Goal: Task Accomplishment & Management: Use online tool/utility

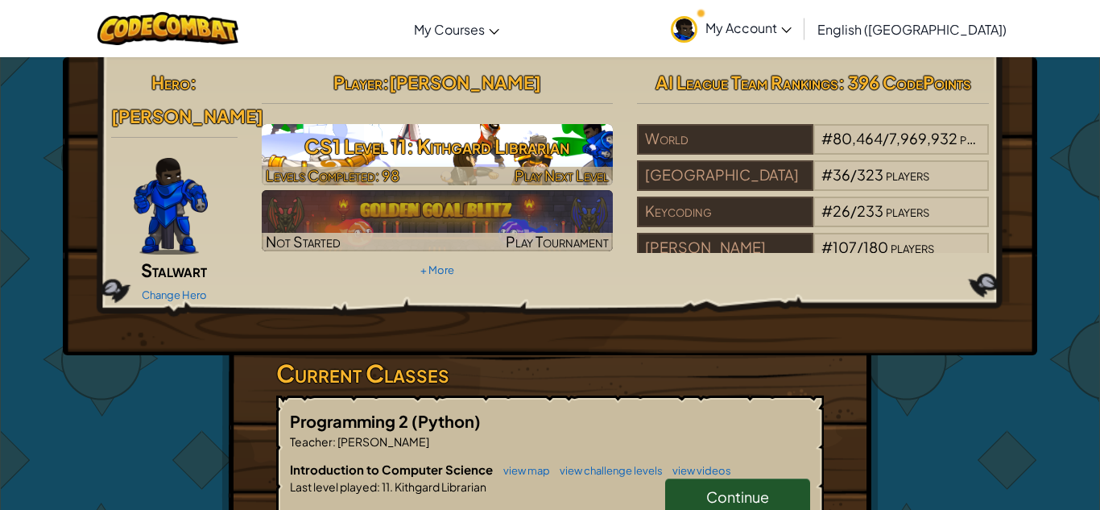
click at [530, 182] on span "Play Next Level" at bounding box center [561, 175] width 94 height 19
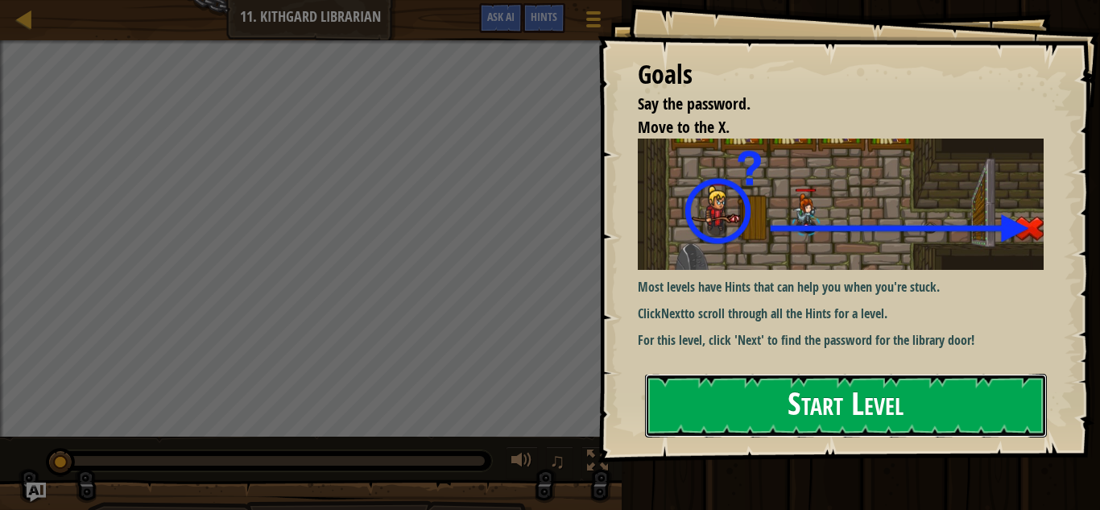
click at [753, 389] on button "Start Level" at bounding box center [846, 406] width 402 height 64
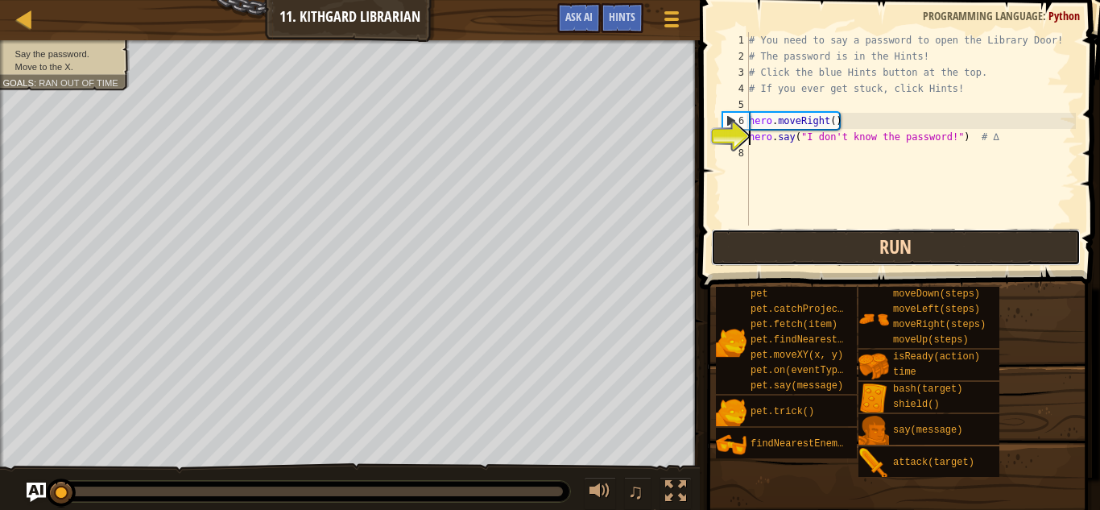
click at [781, 251] on button "Run" at bounding box center [895, 247] width 369 height 37
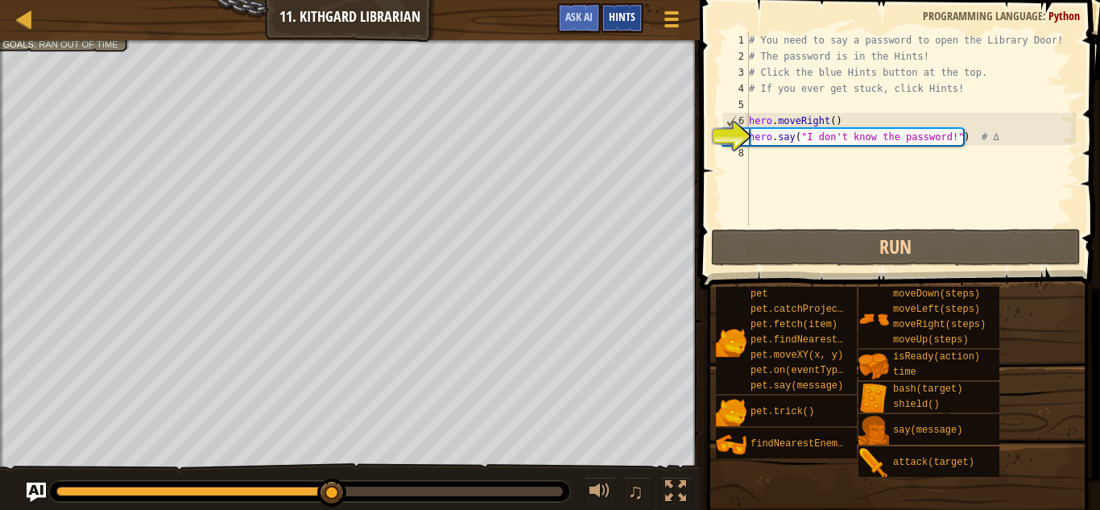
click at [629, 11] on span "Hints" at bounding box center [622, 16] width 27 height 15
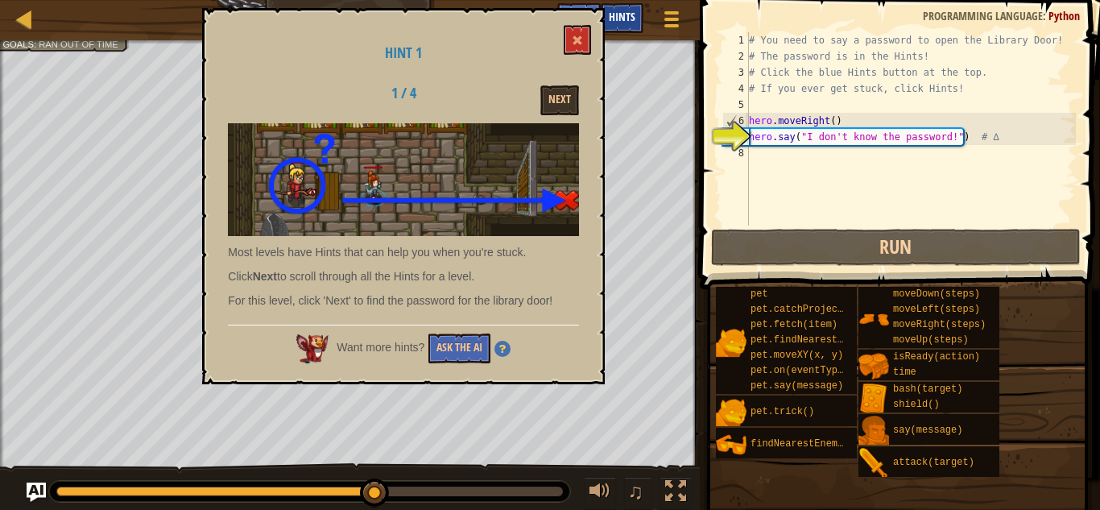
click at [629, 11] on span "Hints" at bounding box center [622, 16] width 27 height 15
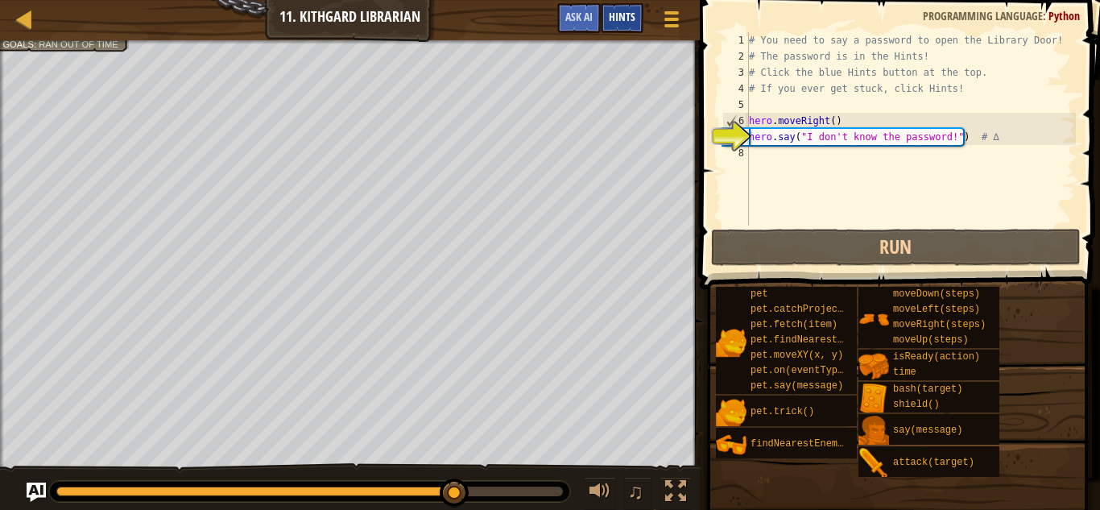
click at [625, 20] on span "Hints" at bounding box center [622, 16] width 27 height 15
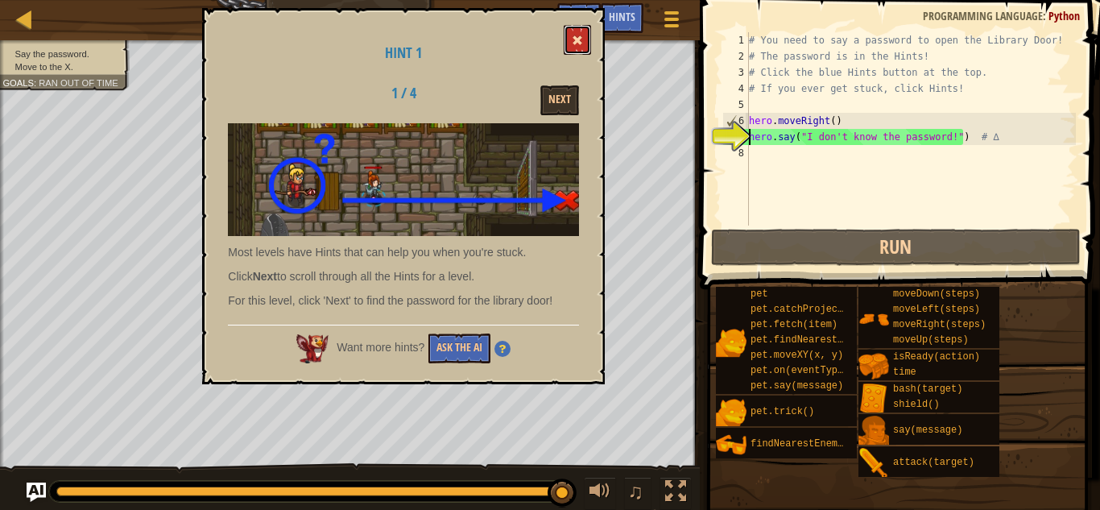
click at [578, 48] on button at bounding box center [576, 40] width 27 height 30
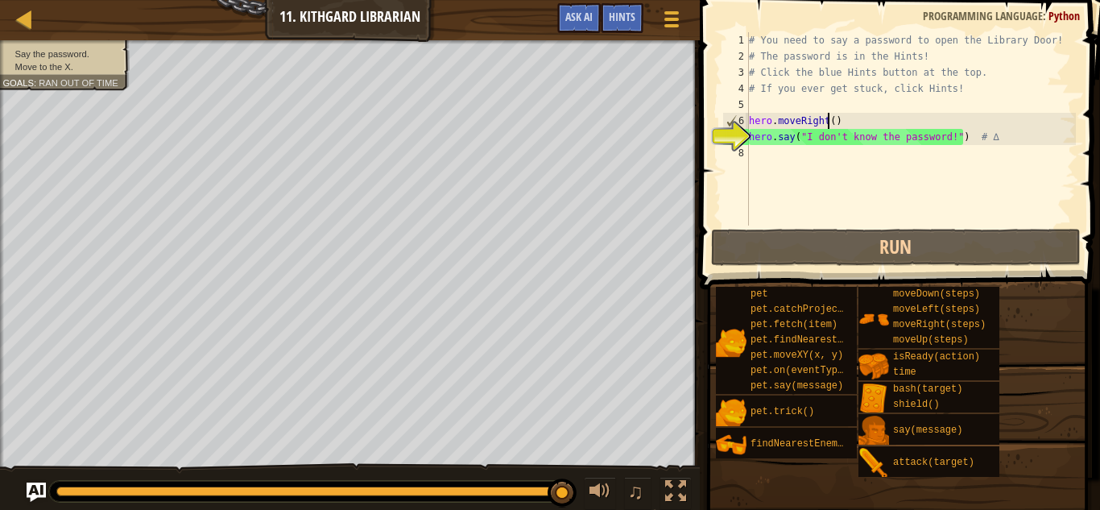
click at [827, 122] on div "# You need to say a password to open the Library Door! # The password is in the…" at bounding box center [910, 144] width 330 height 225
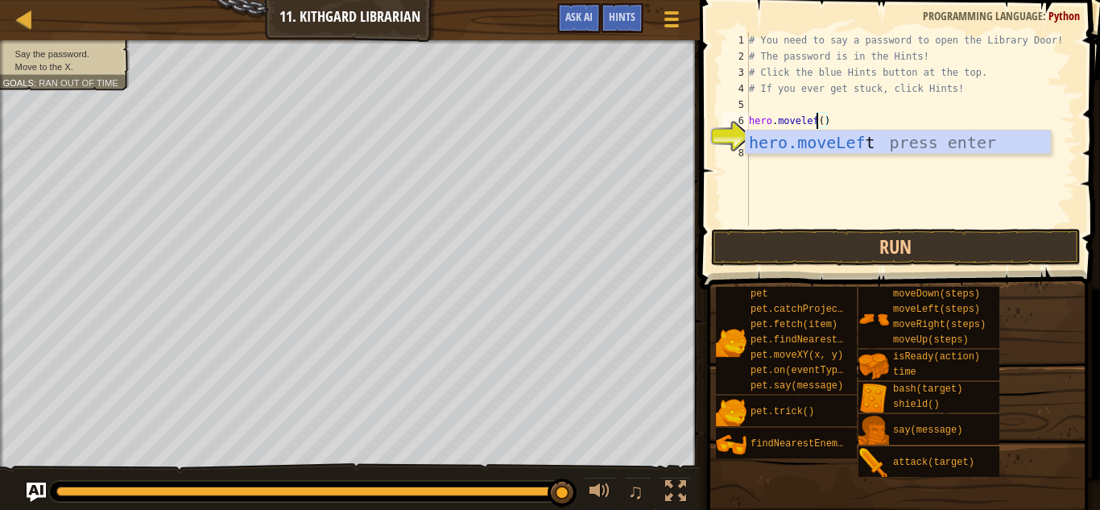
scroll to position [7, 10]
click at [881, 150] on div "hero.moveLeft press enter" at bounding box center [897, 166] width 304 height 72
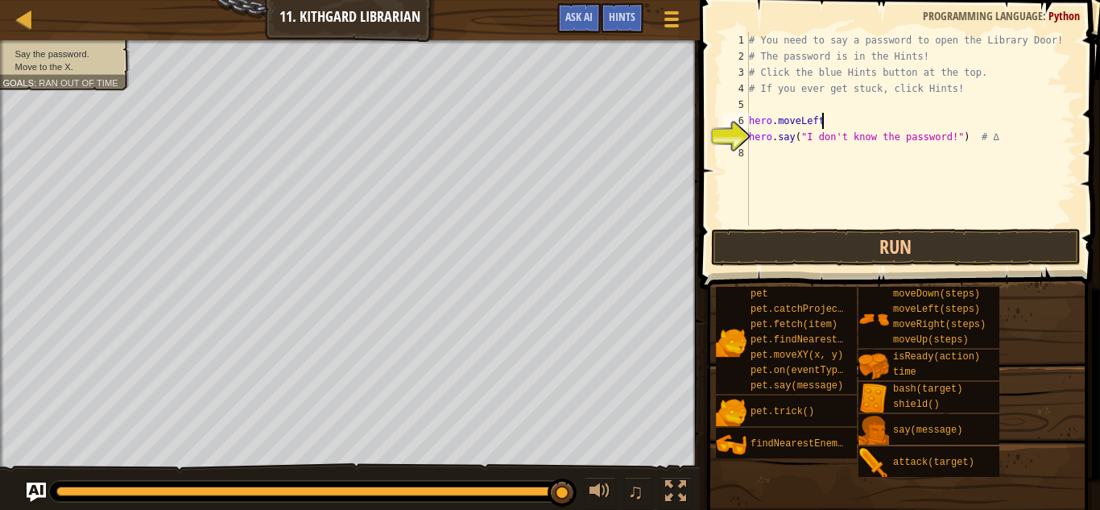
scroll to position [7, 10]
click at [857, 244] on button "Run" at bounding box center [895, 247] width 369 height 37
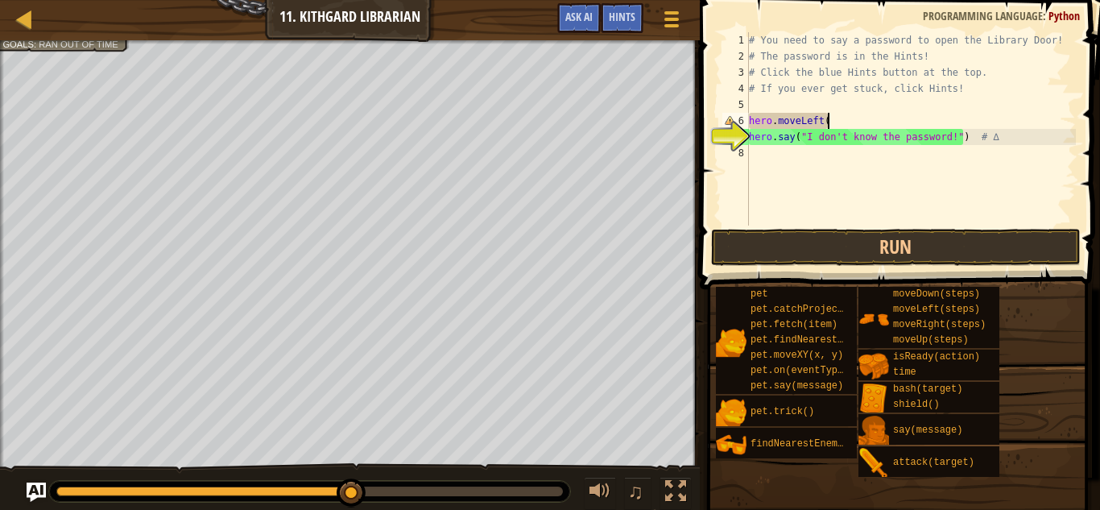
type textarea "hero.moveLeft()"
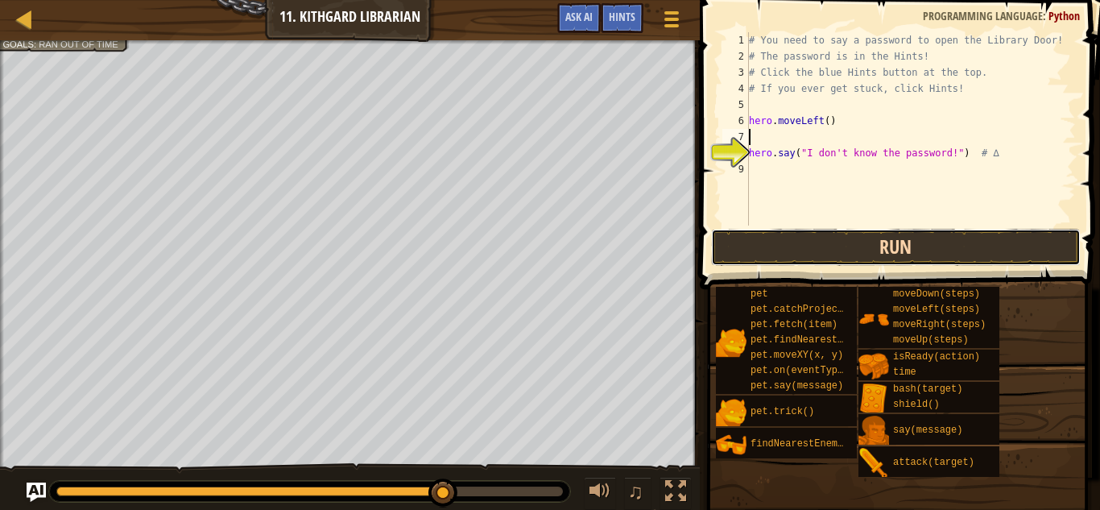
click at [847, 243] on button "Run" at bounding box center [895, 247] width 369 height 37
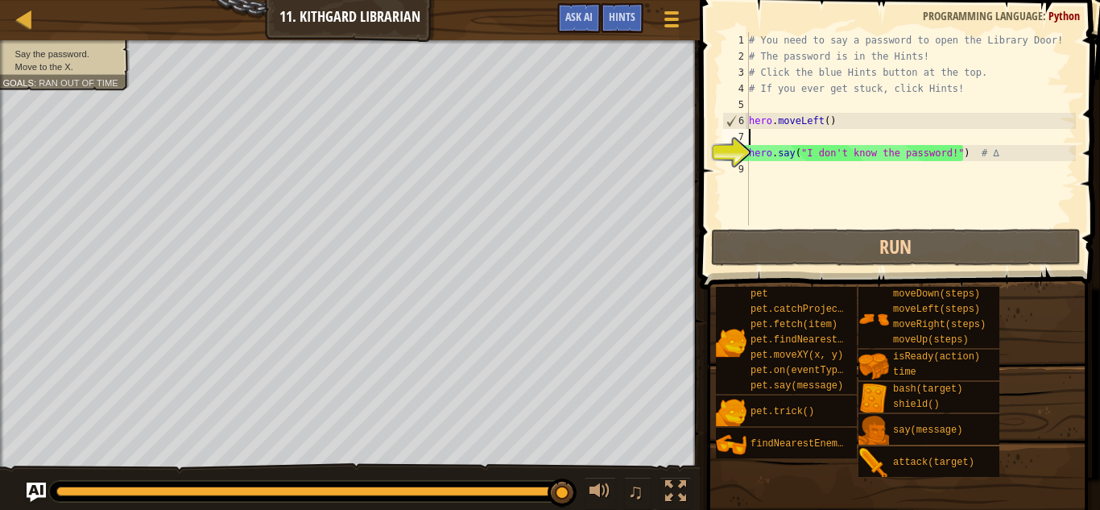
click at [836, 123] on div "# You need to say a password to open the Library Door! # The password is in the…" at bounding box center [910, 144] width 330 height 225
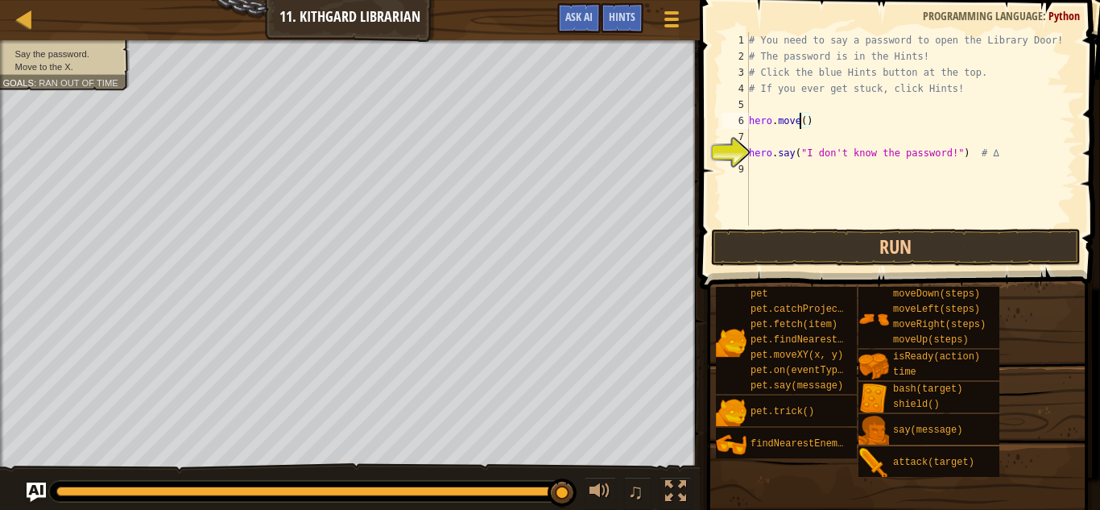
scroll to position [7, 8]
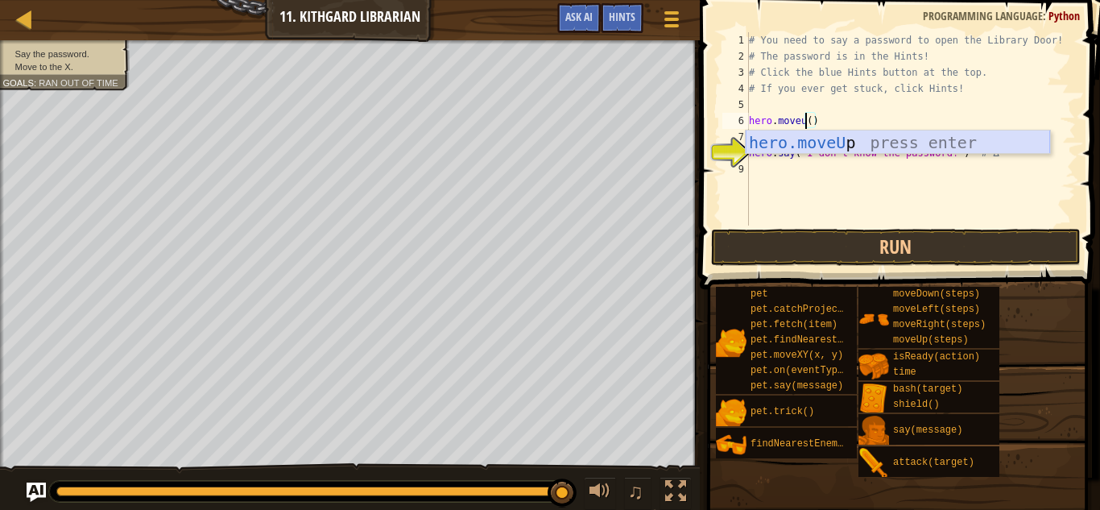
click at [835, 138] on div "hero.moveU p press enter" at bounding box center [897, 166] width 304 height 72
type textarea "hero.moveUp"
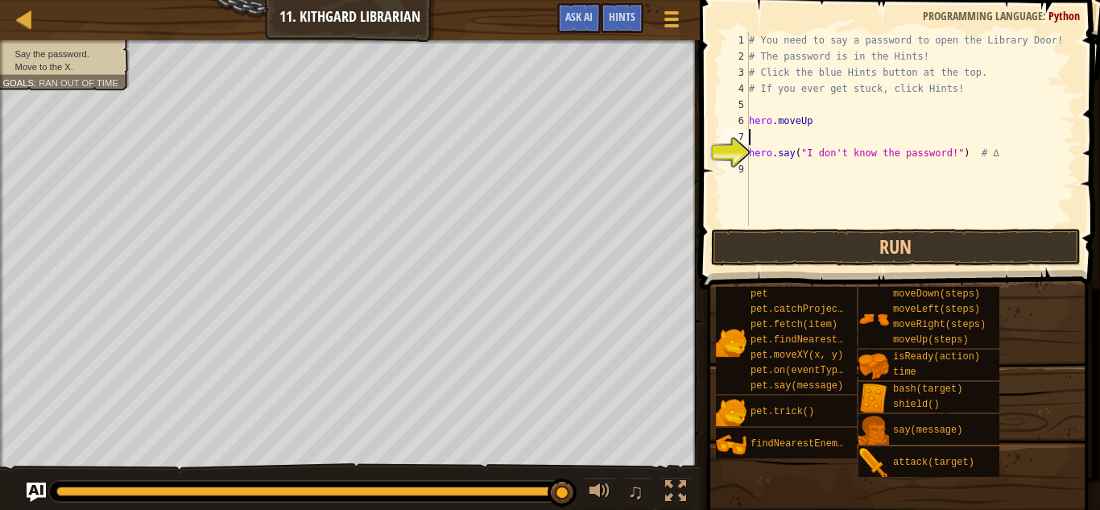
click at [823, 135] on div "# You need to say a password to open the Library Door! # The password is in the…" at bounding box center [910, 144] width 330 height 225
type textarea "m"
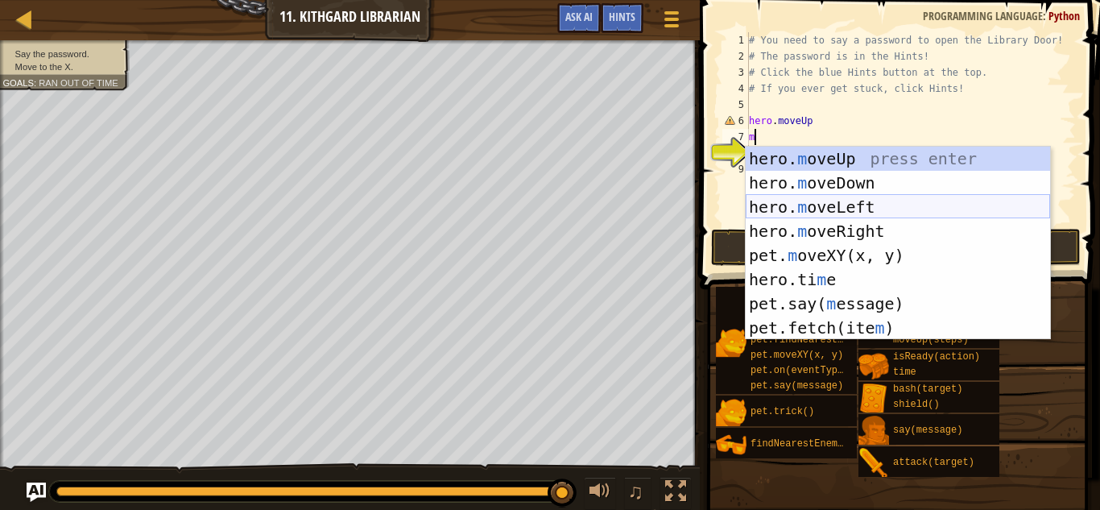
click at [842, 204] on div "hero. m oveUp press enter hero. m oveDown press enter hero. m oveLeft press ent…" at bounding box center [897, 267] width 304 height 241
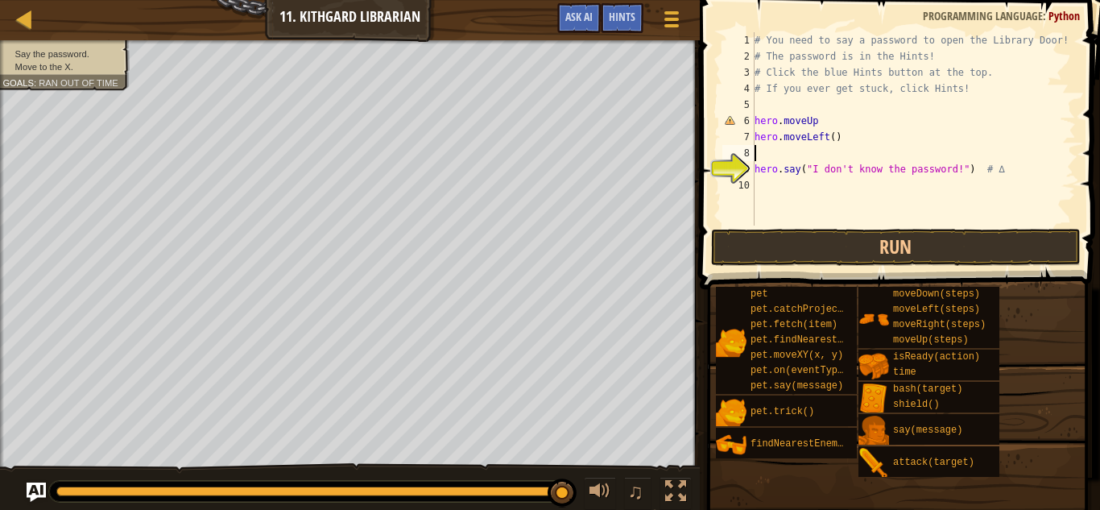
type textarea "m"
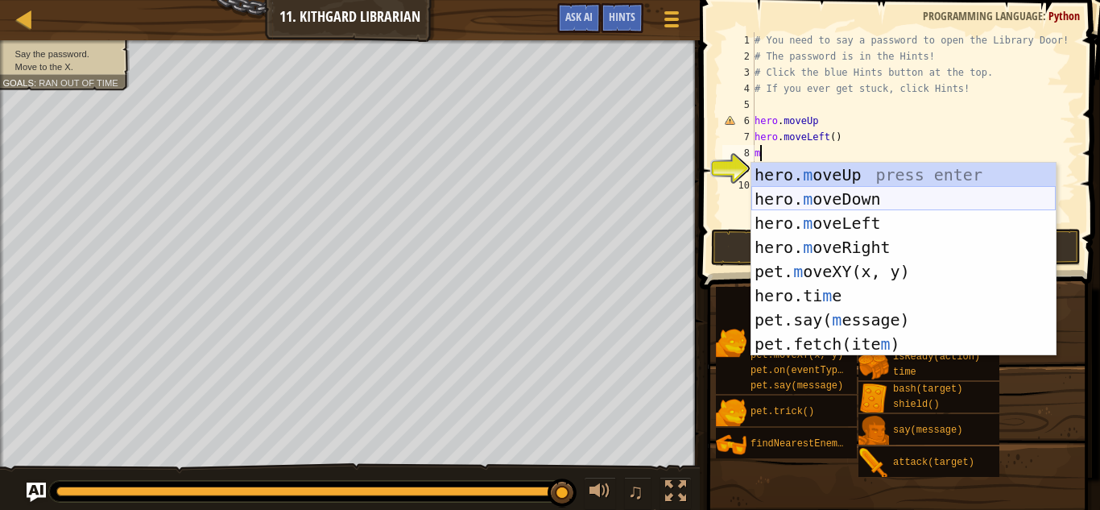
click at [858, 200] on div "hero. m oveUp press enter hero. m oveDown press enter hero. m oveLeft press ent…" at bounding box center [903, 283] width 304 height 241
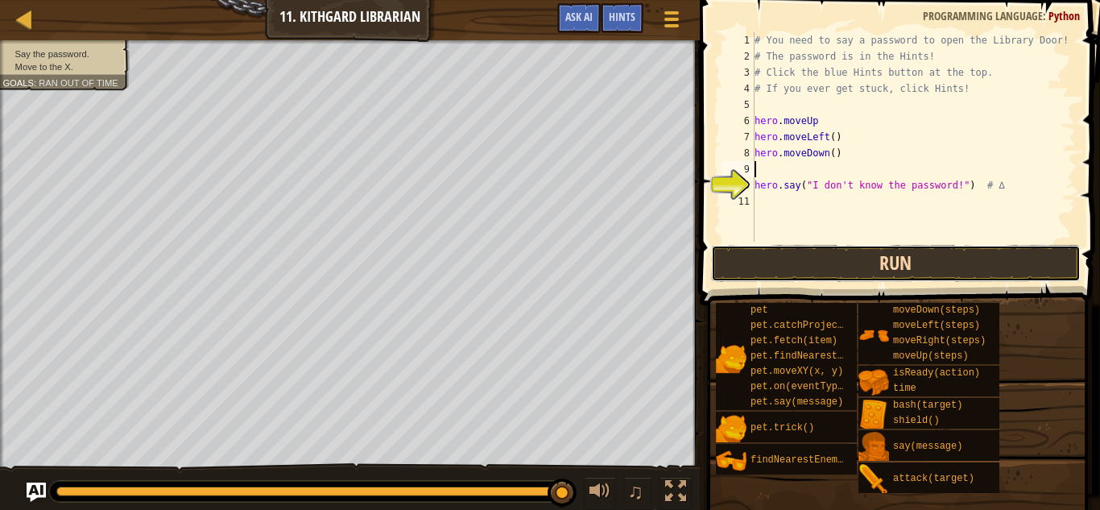
click at [844, 261] on button "Run" at bounding box center [895, 263] width 369 height 37
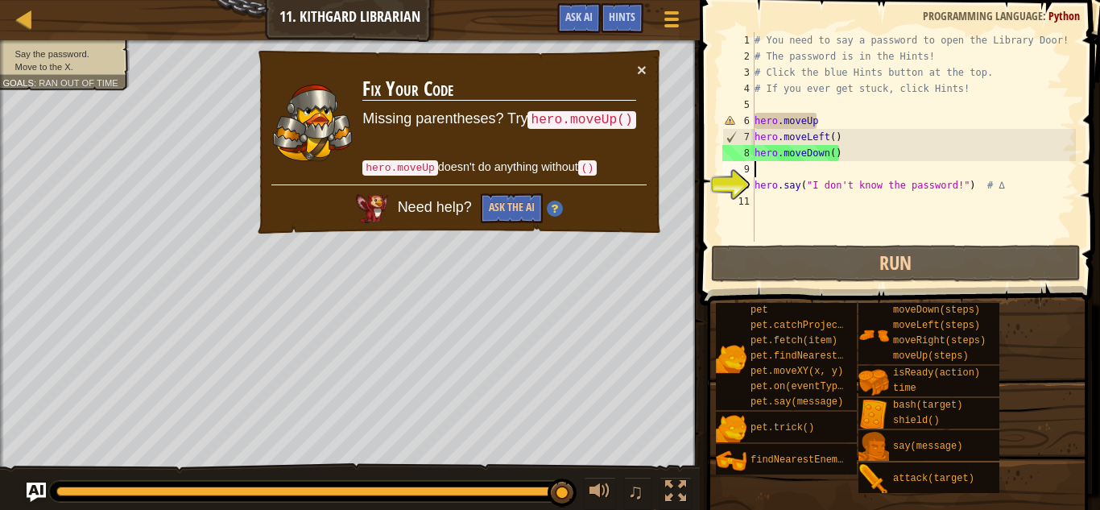
click at [821, 120] on div "# You need to say a password to open the Library Door! # The password is in the…" at bounding box center [913, 152] width 324 height 241
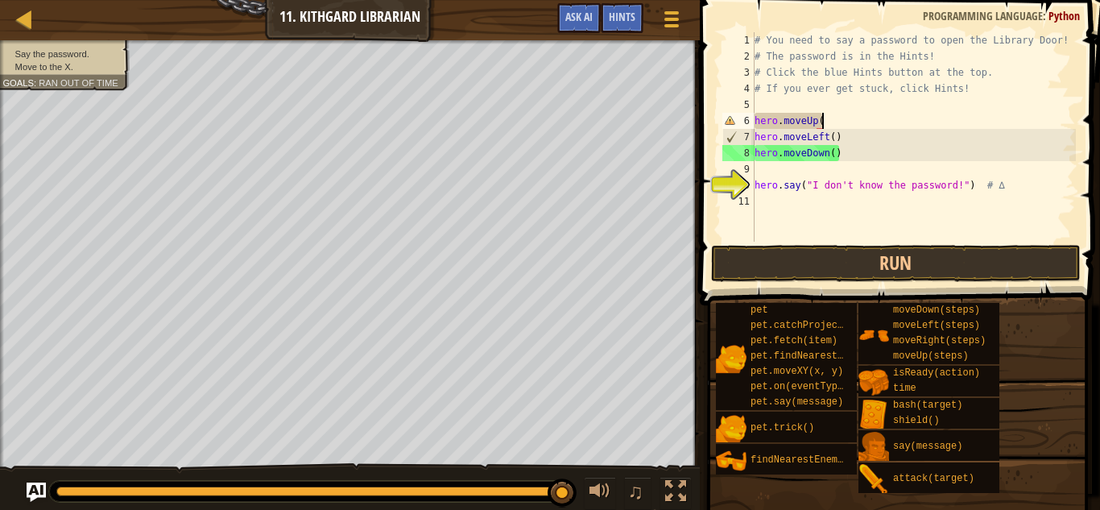
type textarea "hero.moveUp()"
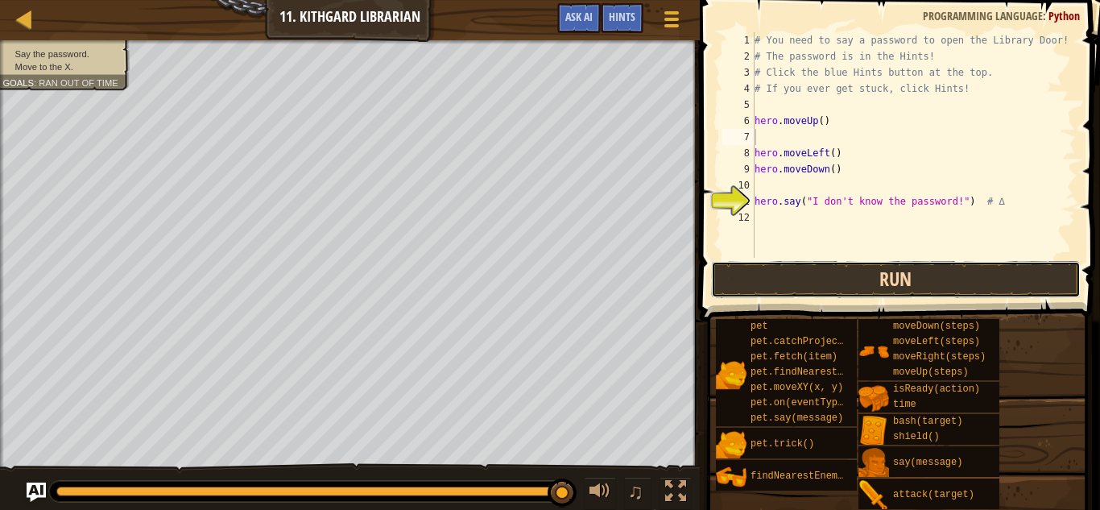
click at [859, 275] on button "Run" at bounding box center [895, 279] width 369 height 37
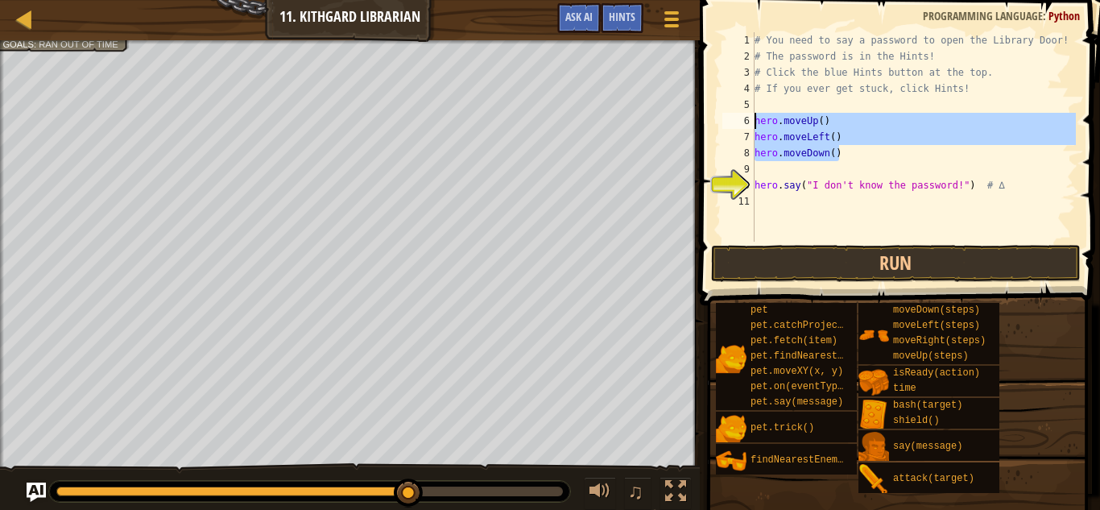
drag, startPoint x: 840, startPoint y: 155, endPoint x: 753, endPoint y: 118, distance: 94.8
click at [753, 118] on div "hero.moveUp() 1 2 3 4 5 6 7 8 9 10 11 # You need to say a password to open the …" at bounding box center [897, 136] width 357 height 209
type textarea "hero.moveUp() hero.moveLeft()"
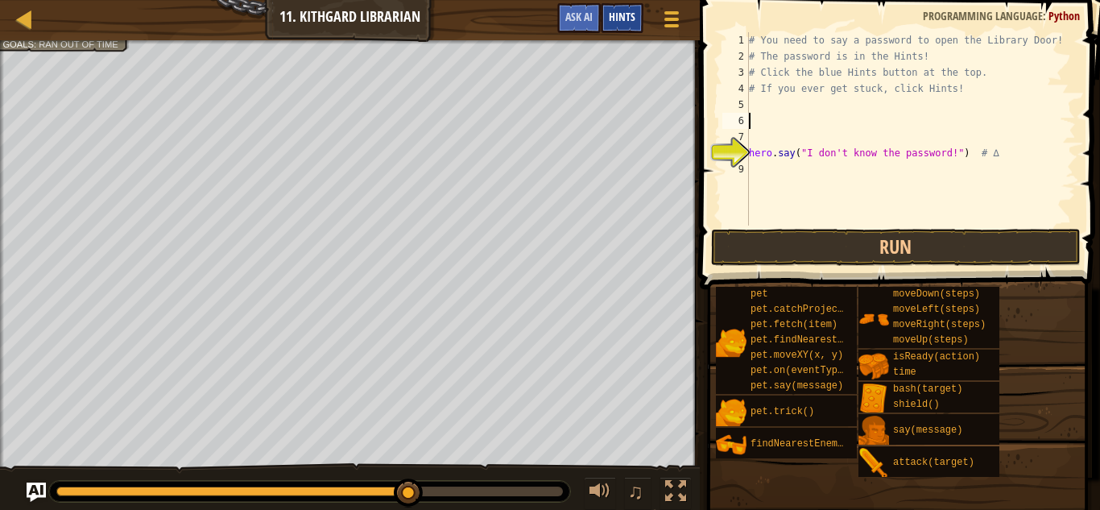
click at [629, 30] on div "Hints" at bounding box center [622, 18] width 43 height 30
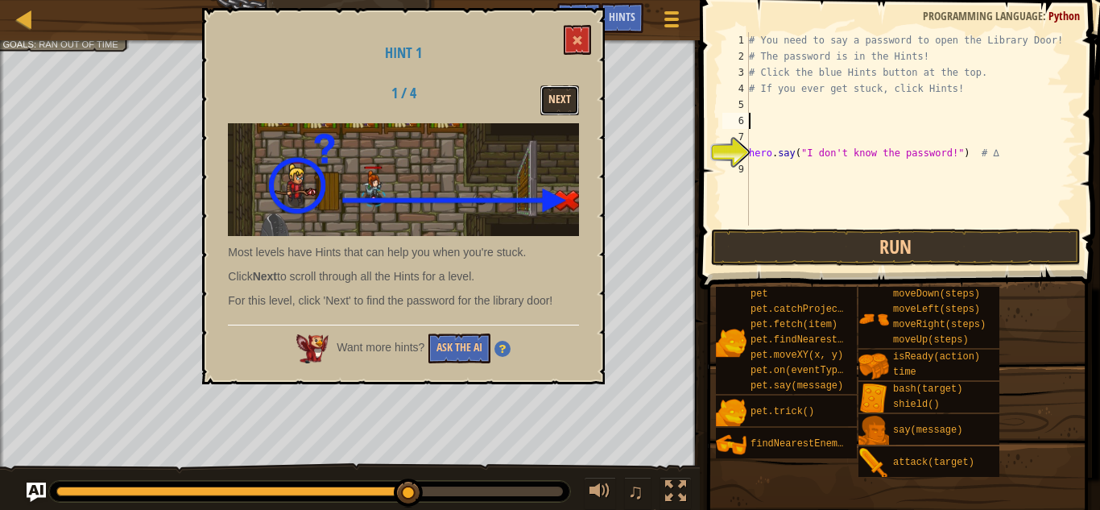
click at [561, 106] on button "Next" at bounding box center [559, 100] width 39 height 30
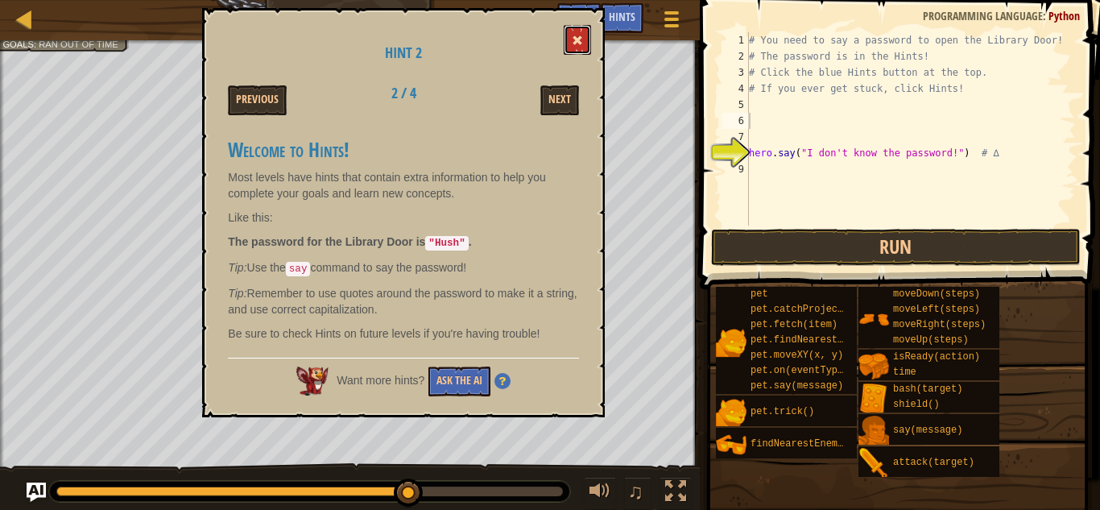
click at [578, 39] on span at bounding box center [577, 40] width 11 height 11
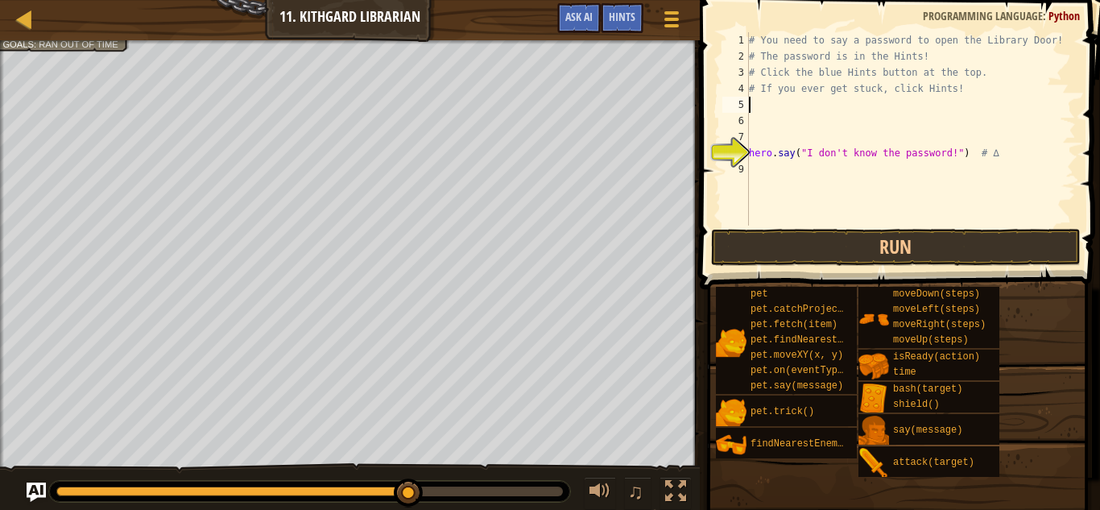
click at [763, 109] on div "# You need to say a password to open the Library Door! # The password is in the…" at bounding box center [910, 144] width 330 height 225
type textarea "m"
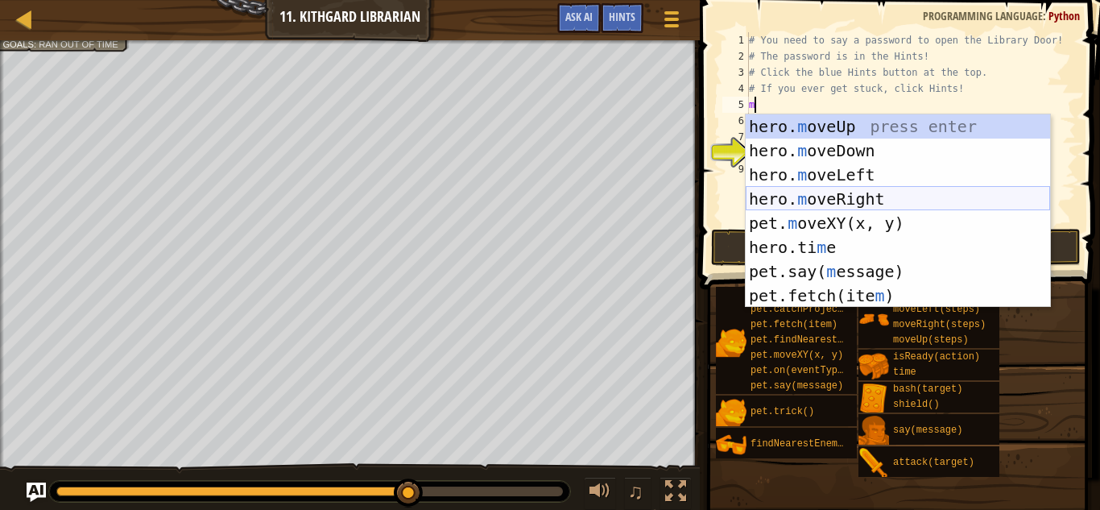
click at [802, 200] on div "hero. m oveUp press enter hero. m oveDown press enter hero. m oveLeft press ent…" at bounding box center [897, 234] width 304 height 241
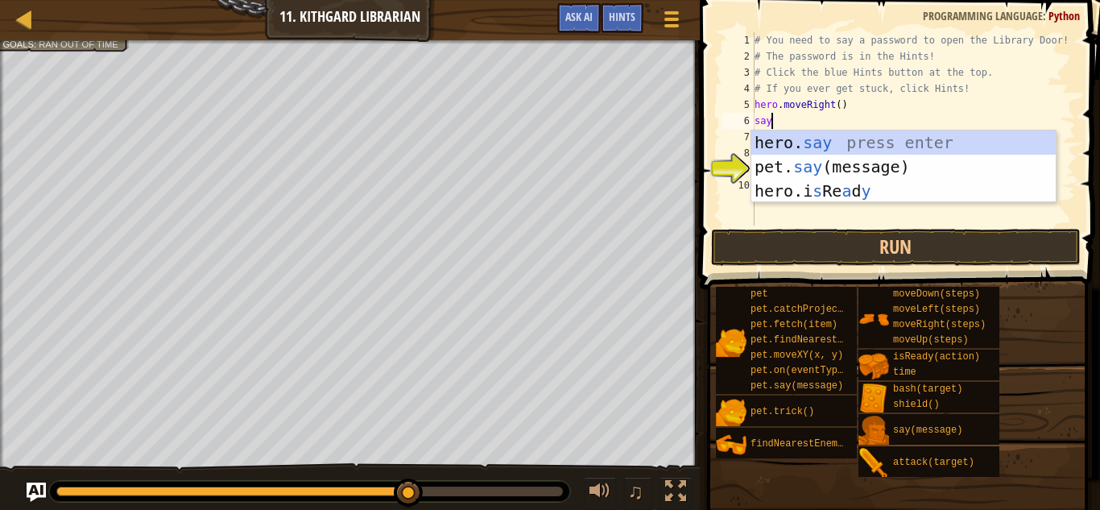
scroll to position [7, 2]
click at [816, 139] on div "hero. say press enter pet. say (message) press enter hero.i s Re a d y press en…" at bounding box center [903, 190] width 304 height 121
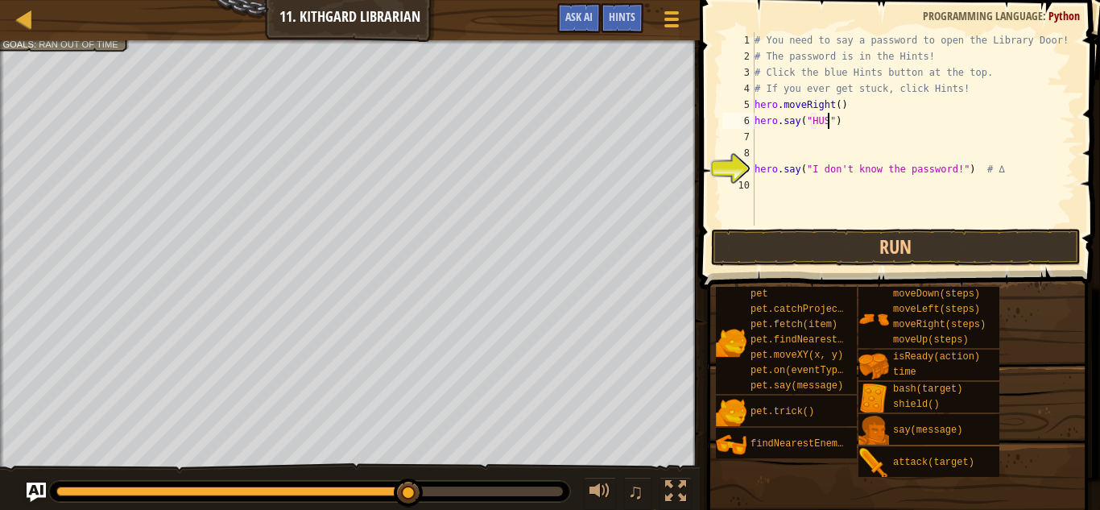
scroll to position [7, 11]
type textarea "hero.say("HUSH")"
click at [870, 252] on button "Run" at bounding box center [895, 247] width 369 height 37
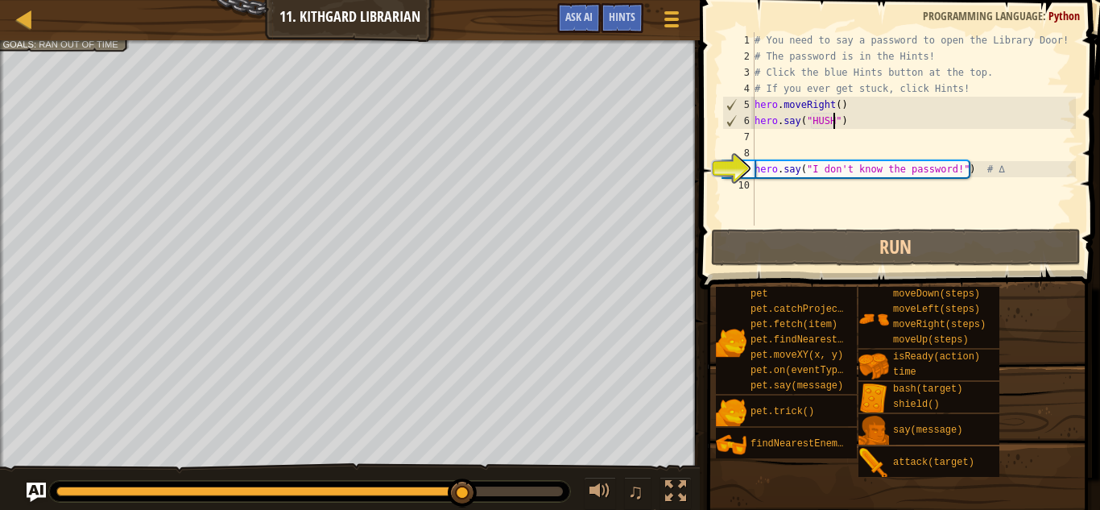
click at [836, 142] on div "# You need to say a password to open the Library Door! # The password is in the…" at bounding box center [913, 144] width 324 height 225
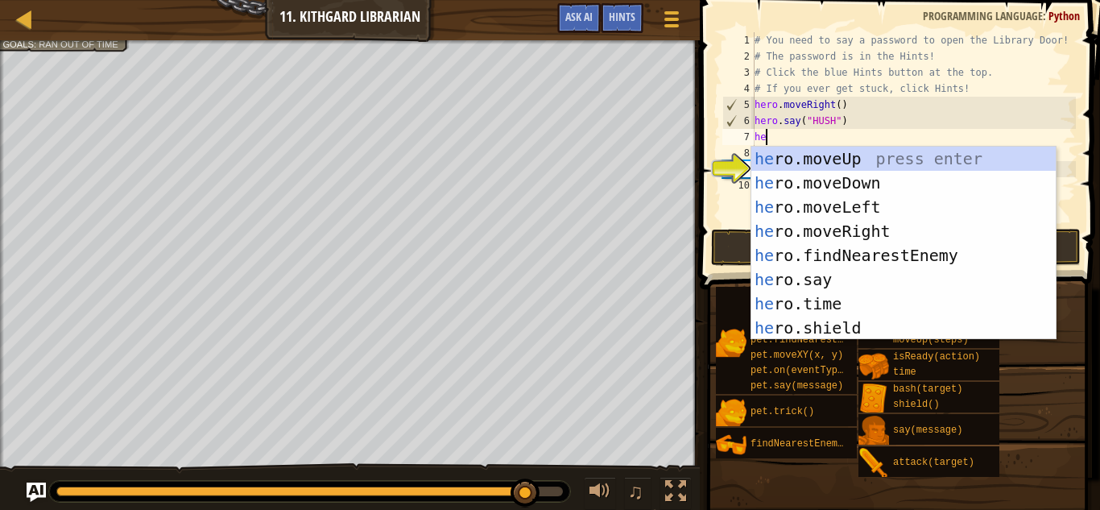
type textarea "her"
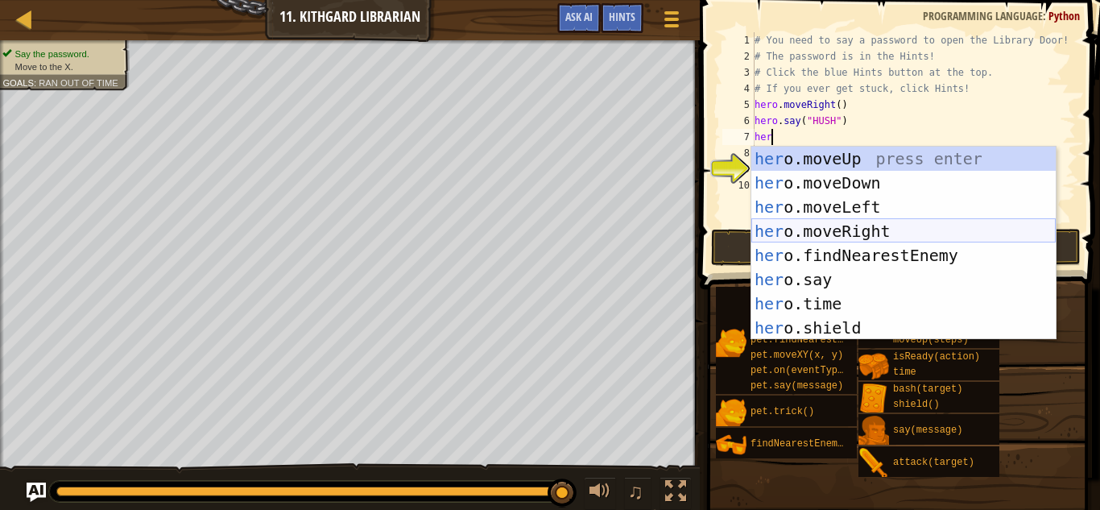
click at [852, 224] on div "her o.moveUp press enter her o.moveDown press enter her o.moveLeft press enter …" at bounding box center [903, 267] width 304 height 241
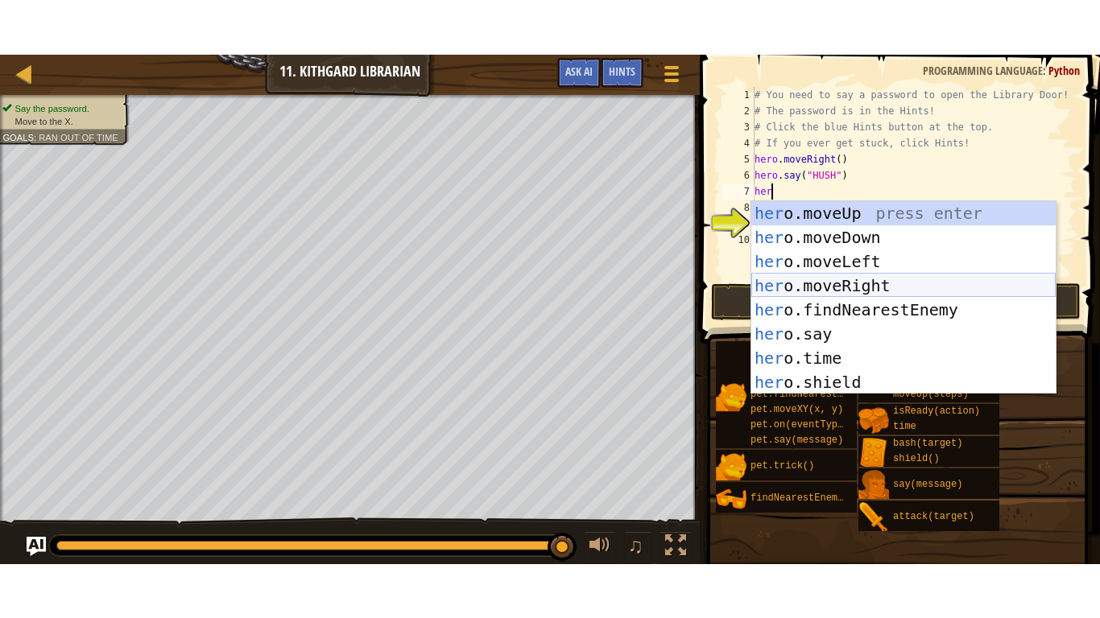
scroll to position [7, 0]
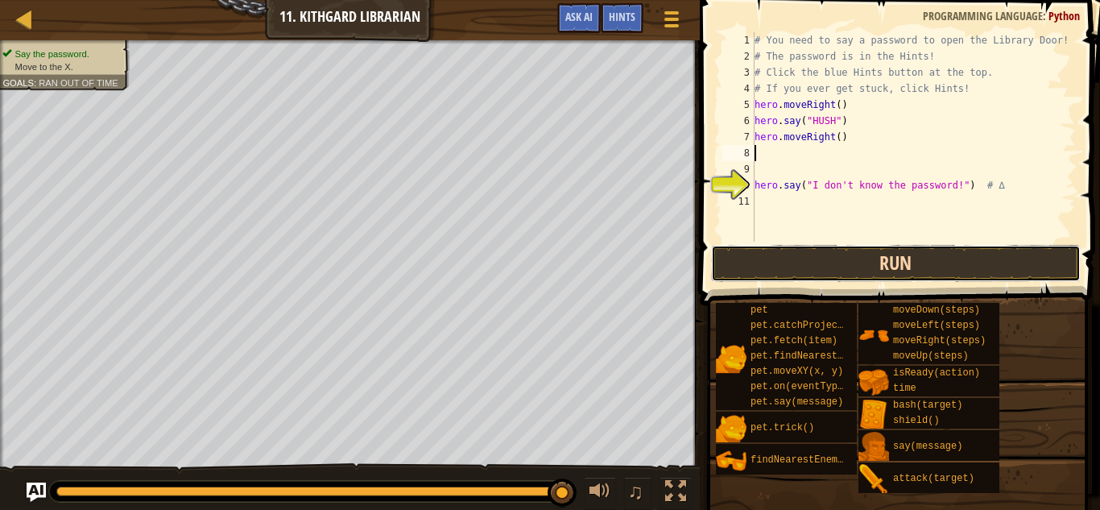
click at [832, 265] on button "Run" at bounding box center [895, 263] width 369 height 37
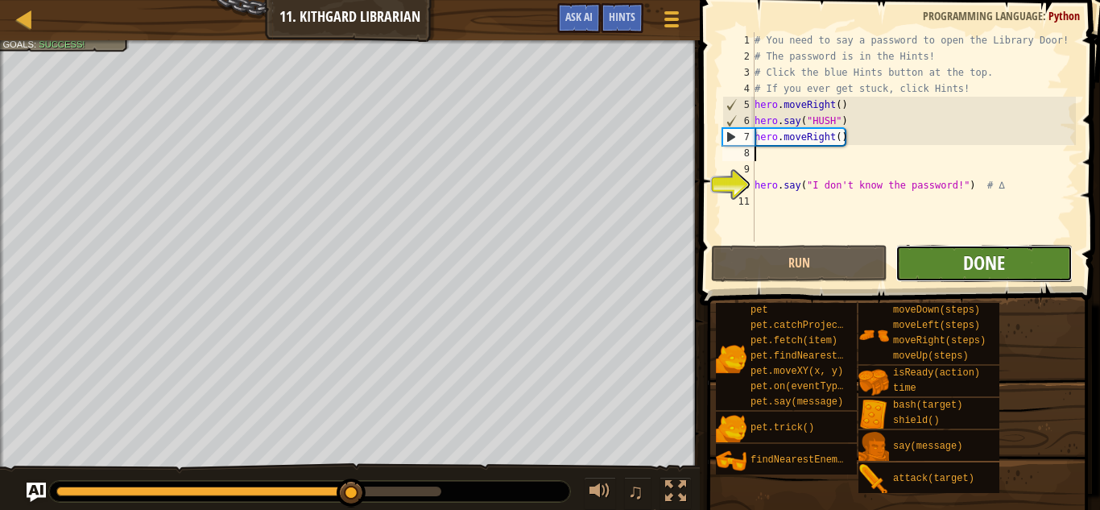
click at [961, 250] on button "Done" at bounding box center [983, 263] width 176 height 37
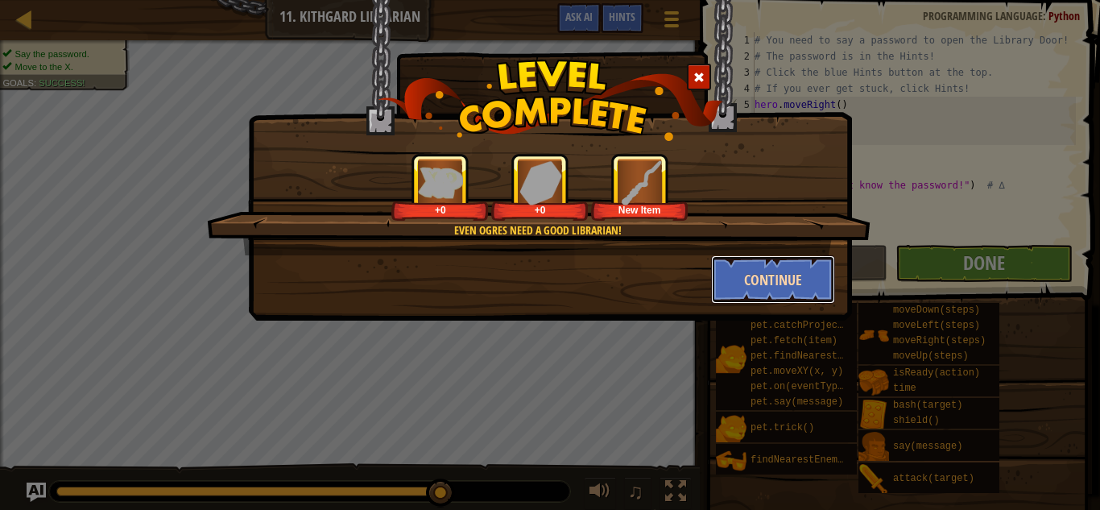
click at [748, 280] on button "Continue" at bounding box center [773, 279] width 125 height 48
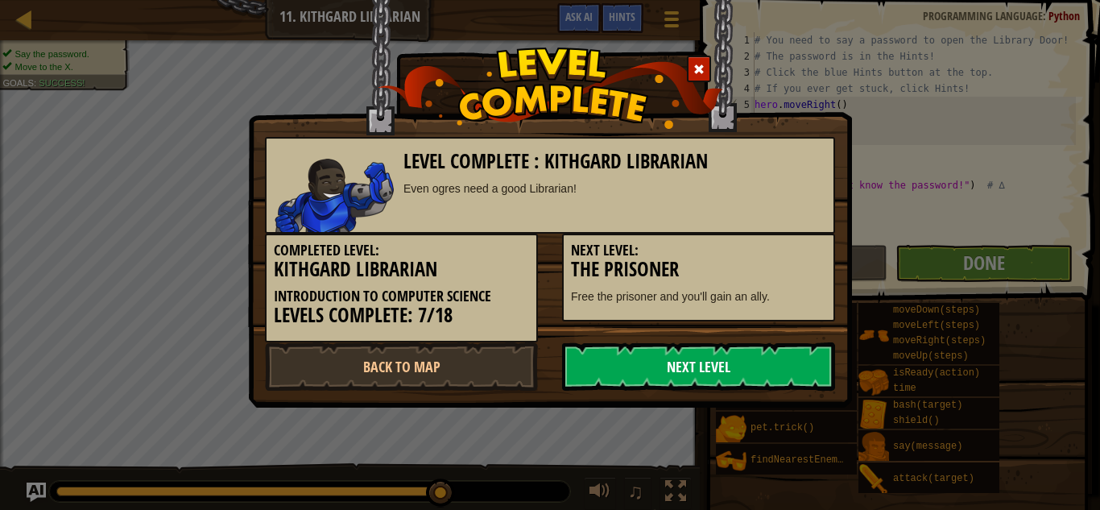
click at [717, 364] on link "Next Level" at bounding box center [698, 366] width 273 height 48
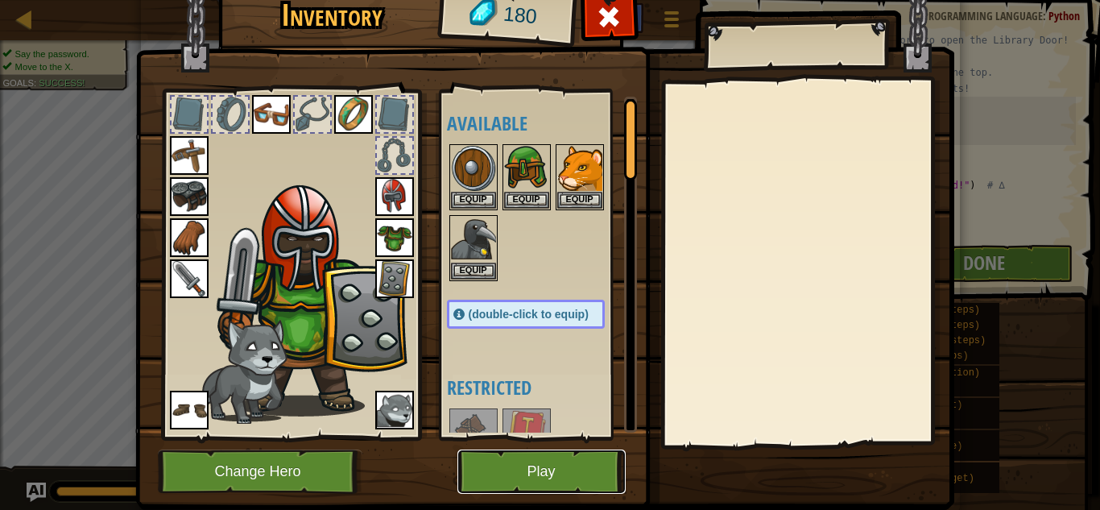
click at [572, 476] on button "Play" at bounding box center [541, 471] width 168 height 44
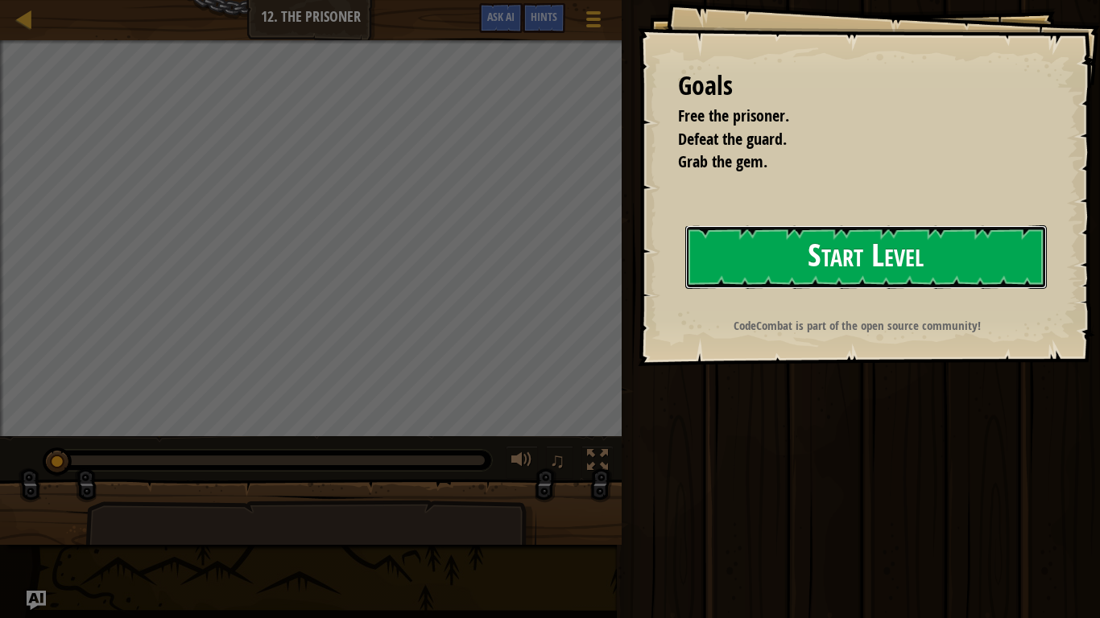
click at [823, 270] on button "Start Level" at bounding box center [865, 257] width 361 height 64
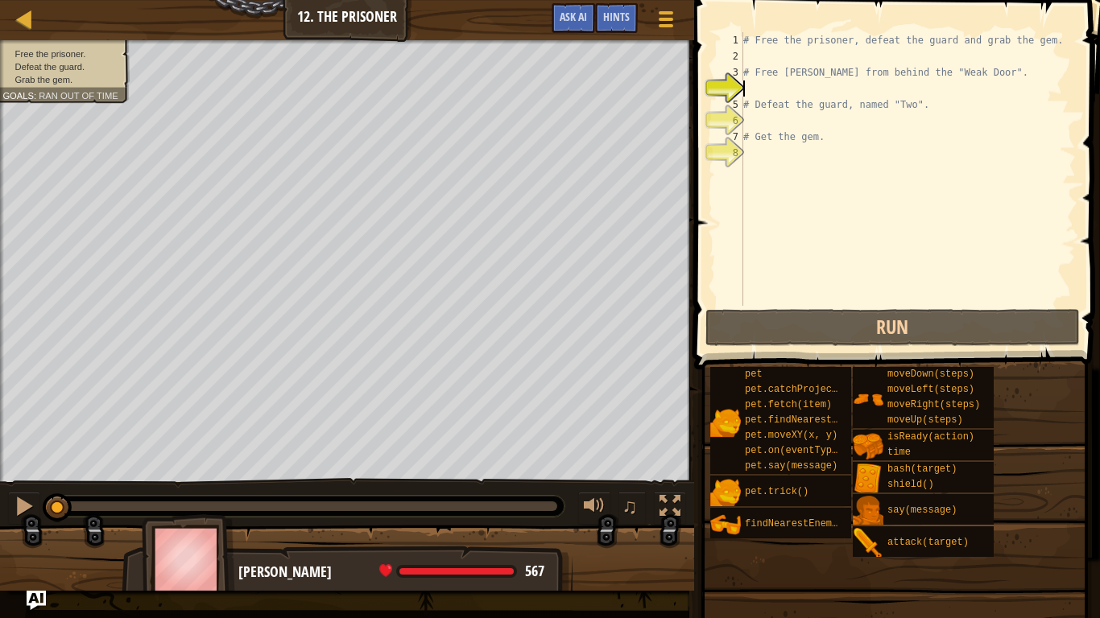
click at [774, 62] on div "# Free the prisoner, defeat the guard and grab the gem. # Free [PERSON_NAME] fr…" at bounding box center [908, 185] width 336 height 306
type textarea "m"
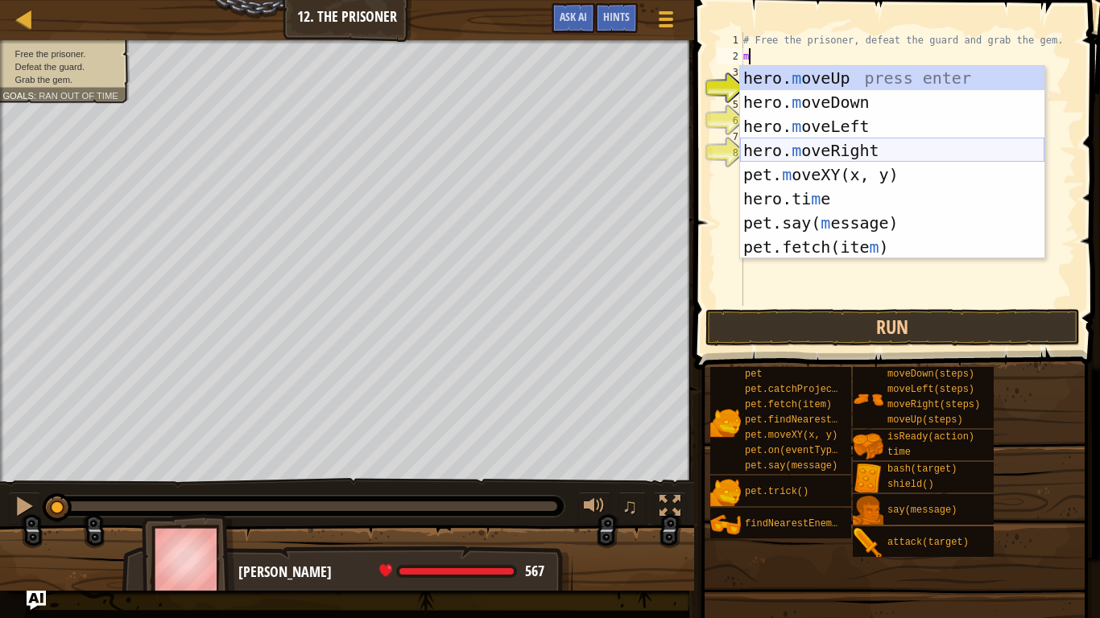
click at [813, 146] on div "hero. m oveUp press enter hero. m oveDown press enter hero. m oveLeft press ent…" at bounding box center [892, 186] width 304 height 241
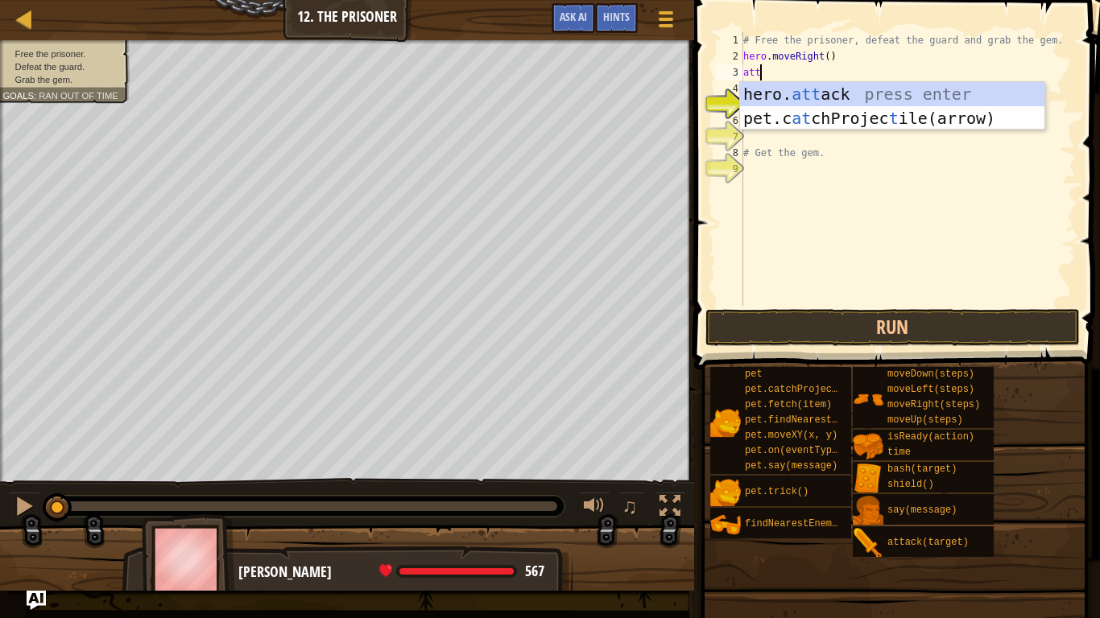
scroll to position [7, 2]
click at [780, 98] on div "hero. att ack press enter pet.c at chProjec t ile(arrow) press enter" at bounding box center [892, 130] width 304 height 97
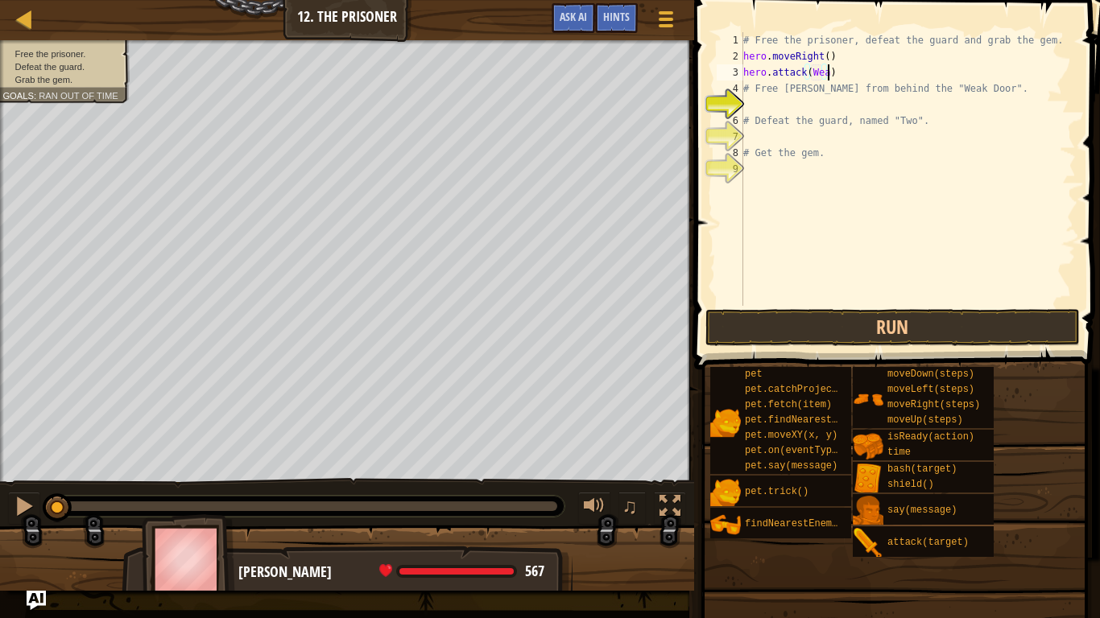
scroll to position [7, 13]
type textarea "hero.attack(Weak Door)"
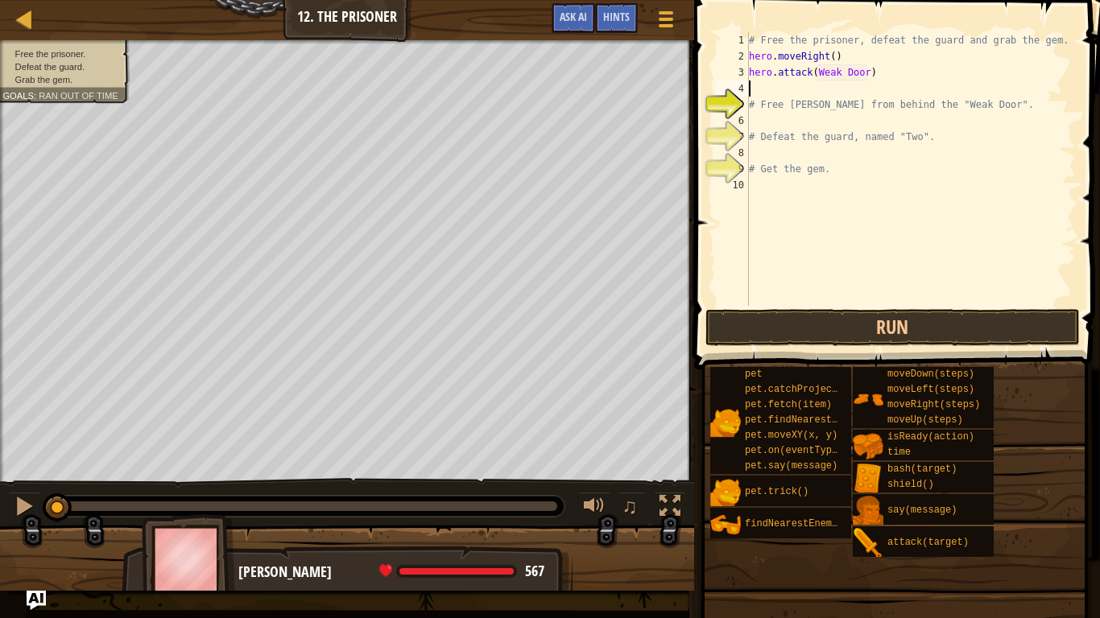
scroll to position [7, 0]
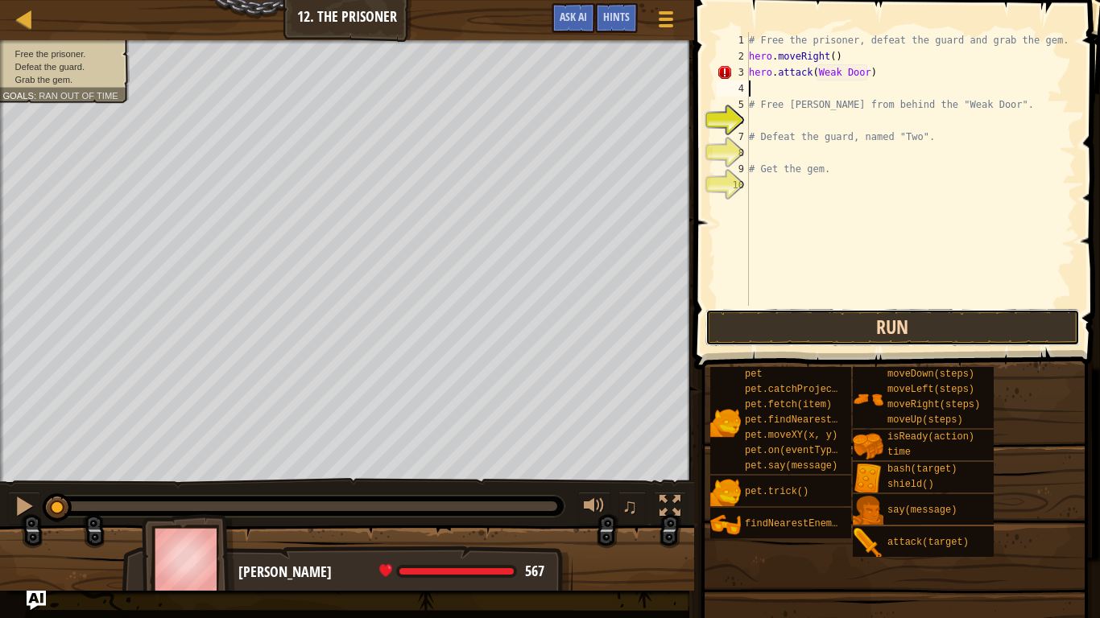
click at [869, 333] on button "Run" at bounding box center [892, 327] width 375 height 37
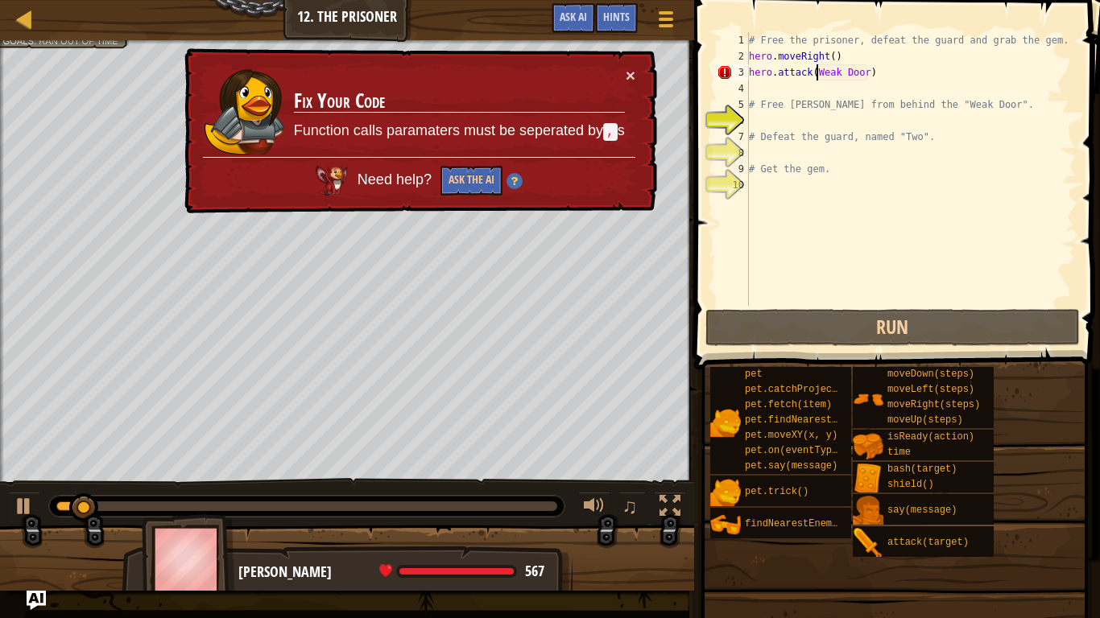
click at [815, 75] on div "# Free the prisoner, defeat the guard and grab the gem. hero . moveRight ( ) he…" at bounding box center [910, 185] width 330 height 306
type textarea "hero.attack(Weak Door)"
click at [814, 74] on div "# Free the prisoner, defeat the guard and grab the gem. hero . moveRight ( ) he…" at bounding box center [910, 185] width 330 height 306
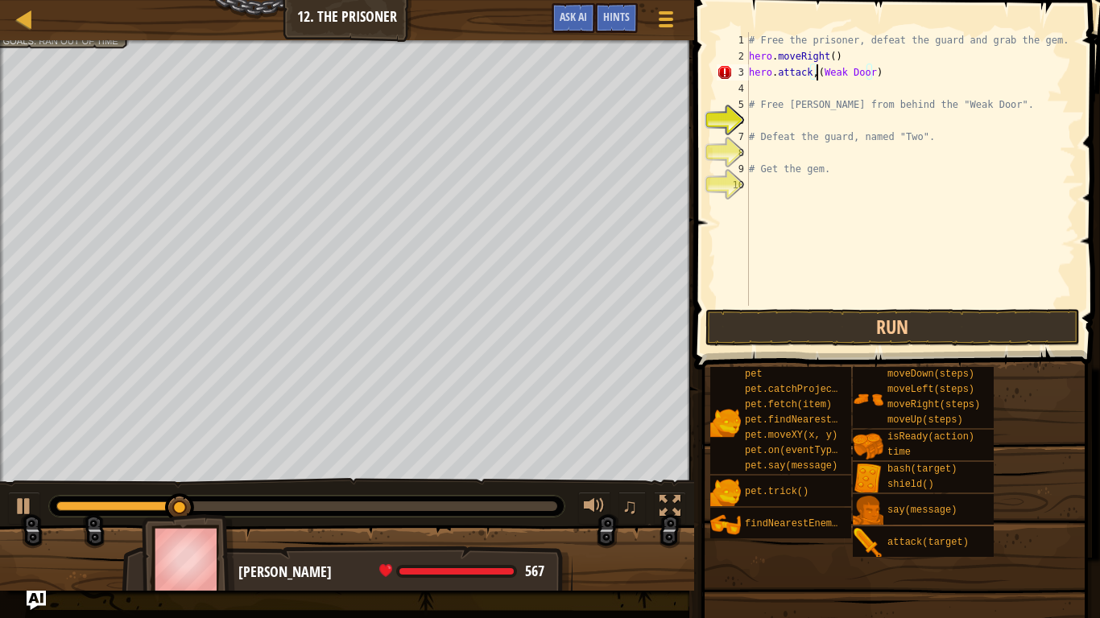
scroll to position [7, 10]
click at [824, 77] on div "# Free the prisoner, defeat the guard and grab the gem. hero . moveRight ( ) he…" at bounding box center [910, 185] width 330 height 306
type textarea "hero.attack,("Weak Door")"
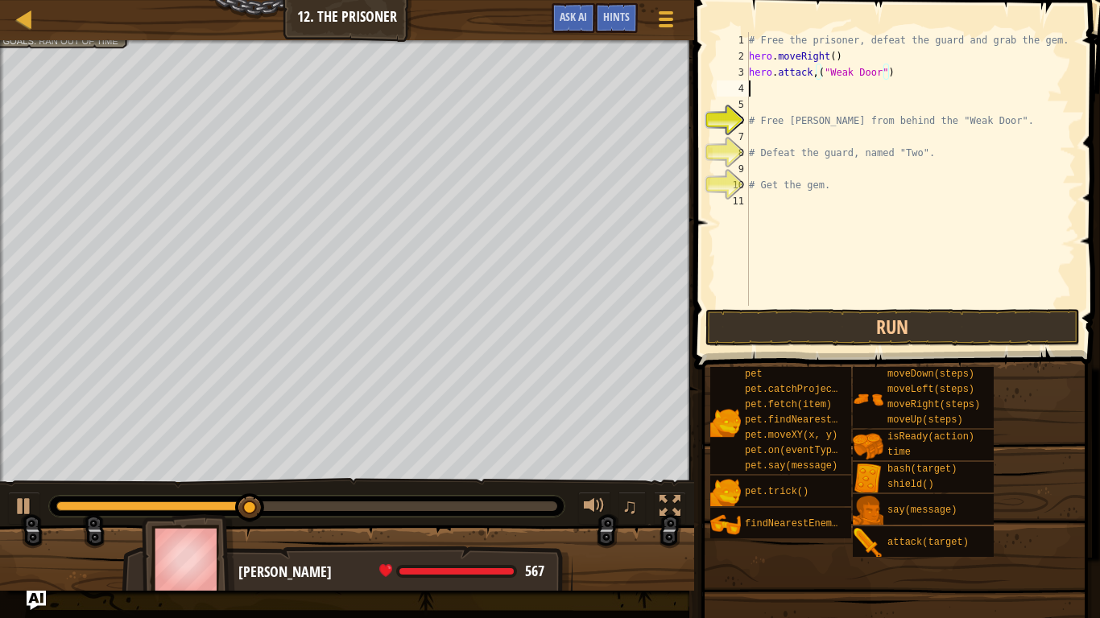
scroll to position [7, 0]
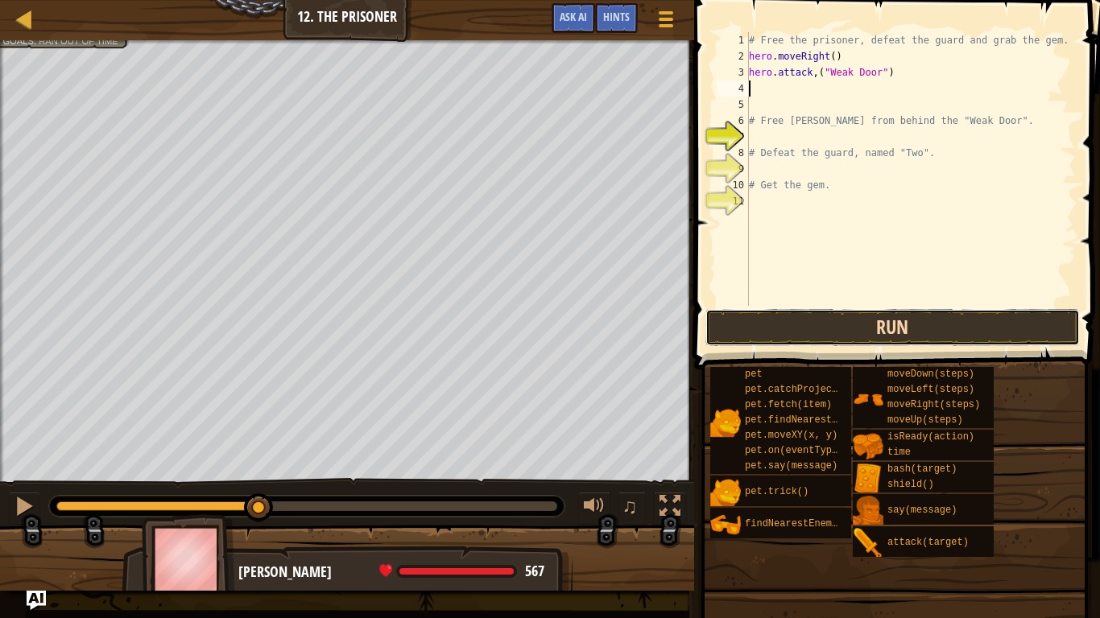
click at [832, 324] on button "Run" at bounding box center [892, 327] width 375 height 37
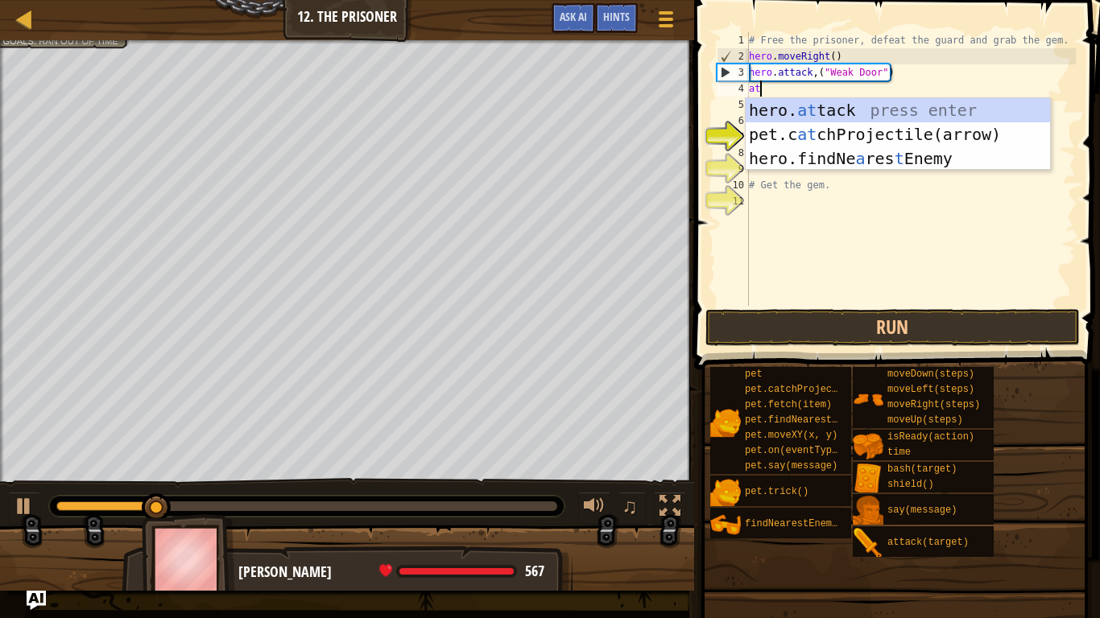
scroll to position [7, 2]
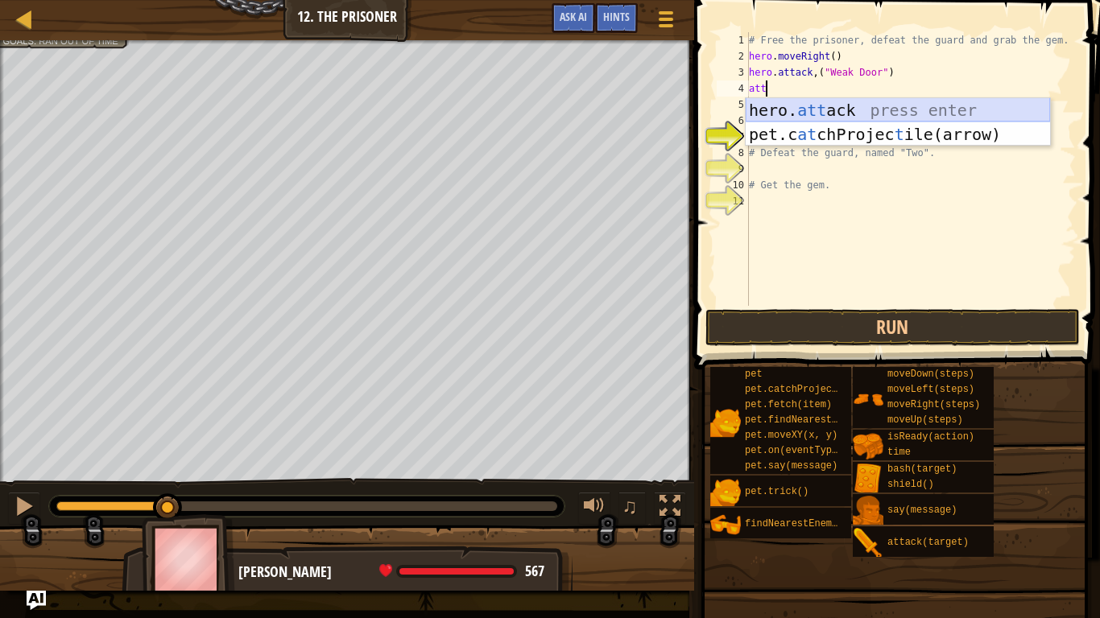
click at [803, 112] on div "hero. att ack press enter pet.c at chProjec t ile(arrow) press enter" at bounding box center [897, 146] width 304 height 97
type textarea "hero.attack(enemy)"
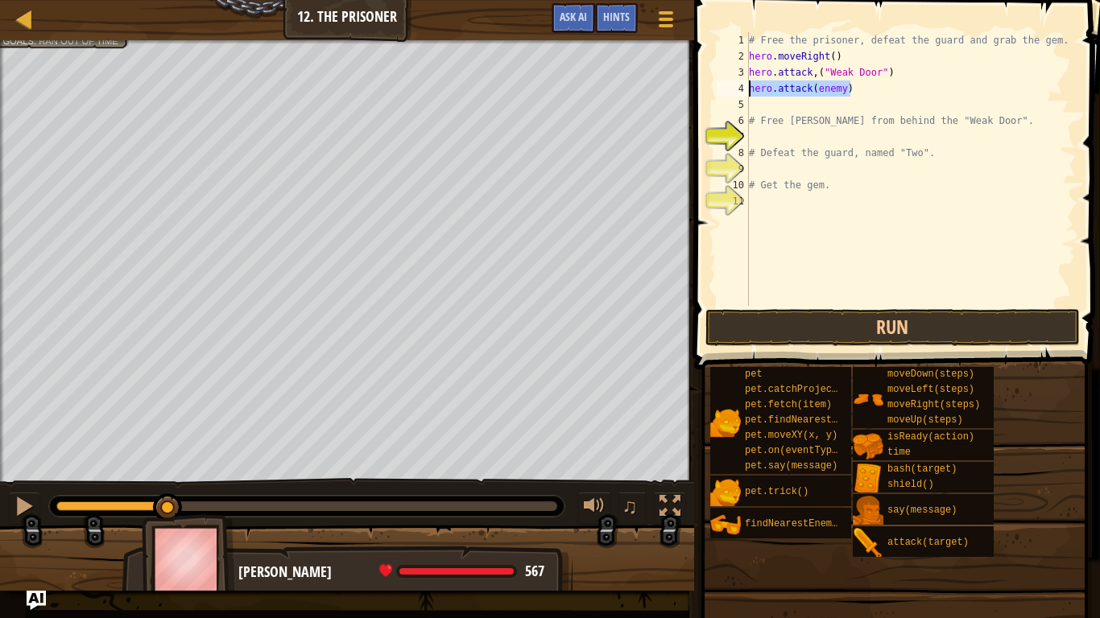
drag, startPoint x: 852, startPoint y: 94, endPoint x: 747, endPoint y: 90, distance: 104.7
click at [747, 90] on div "hero.attack(enemy) 1 2 3 4 5 6 7 8 9 10 11 # Free the prisoner, defeat the guar…" at bounding box center [894, 169] width 362 height 274
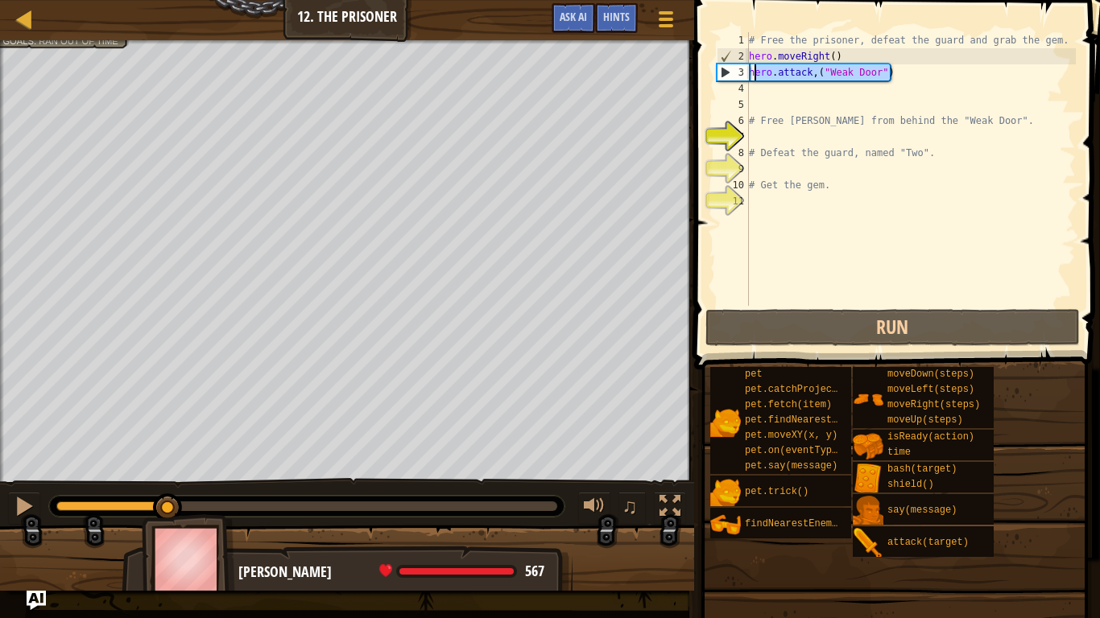
drag, startPoint x: 892, startPoint y: 73, endPoint x: 751, endPoint y: 72, distance: 140.9
click at [751, 72] on div "# Free the prisoner, defeat the guard and grab the gem. hero . moveRight ( ) he…" at bounding box center [910, 185] width 330 height 306
type textarea "hero.attack,("Weak Door")"
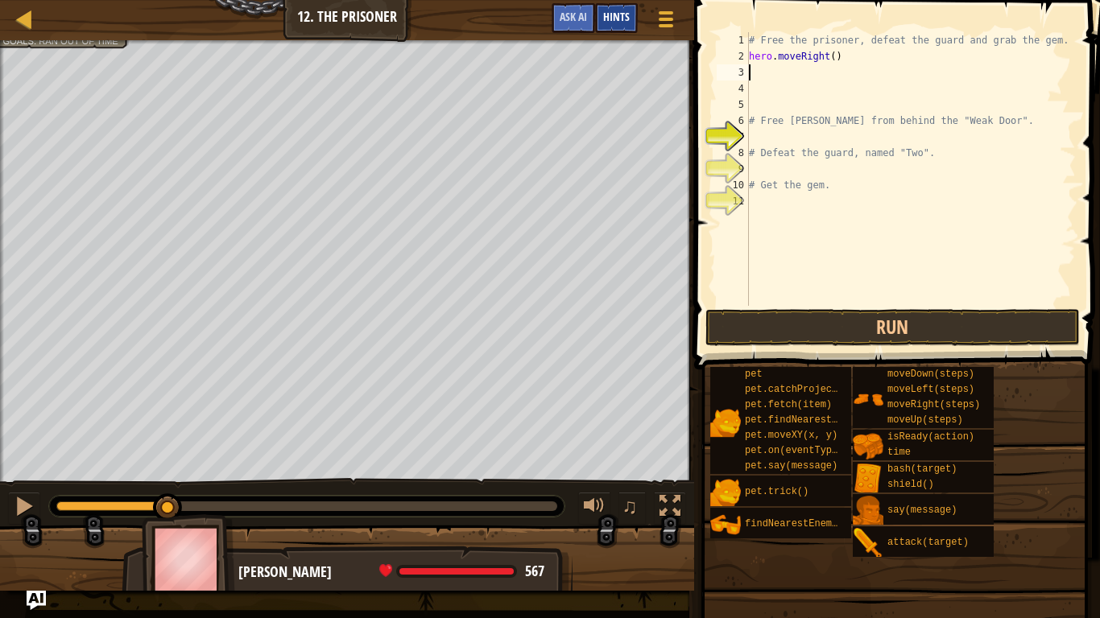
click at [617, 18] on span "Hints" at bounding box center [616, 16] width 27 height 15
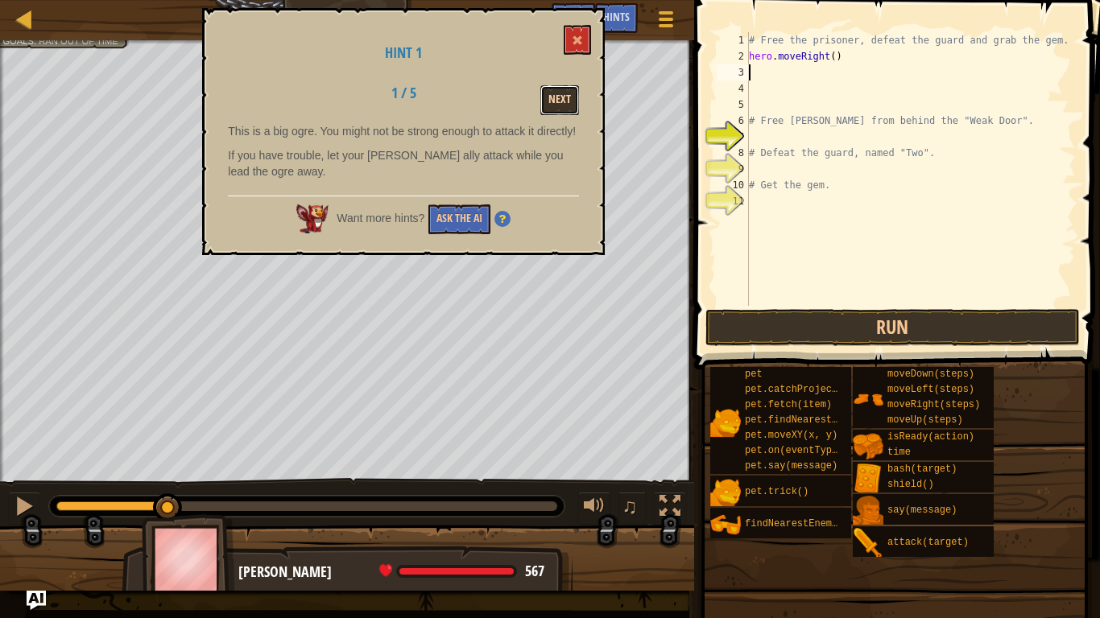
click at [559, 103] on button "Next" at bounding box center [559, 100] width 39 height 30
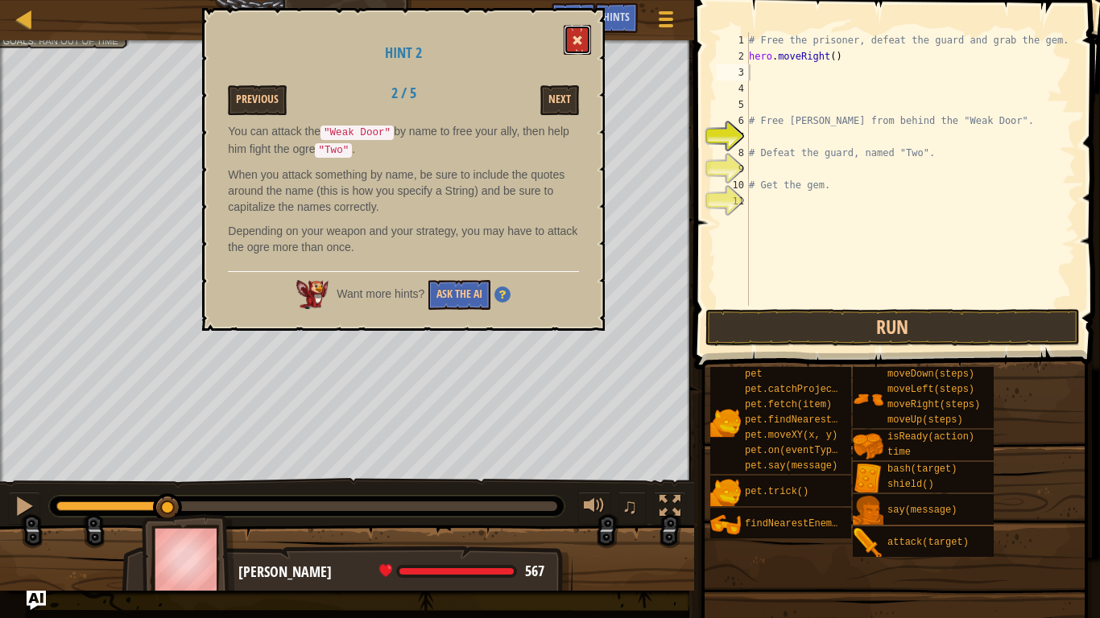
click at [579, 44] on span at bounding box center [577, 40] width 11 height 11
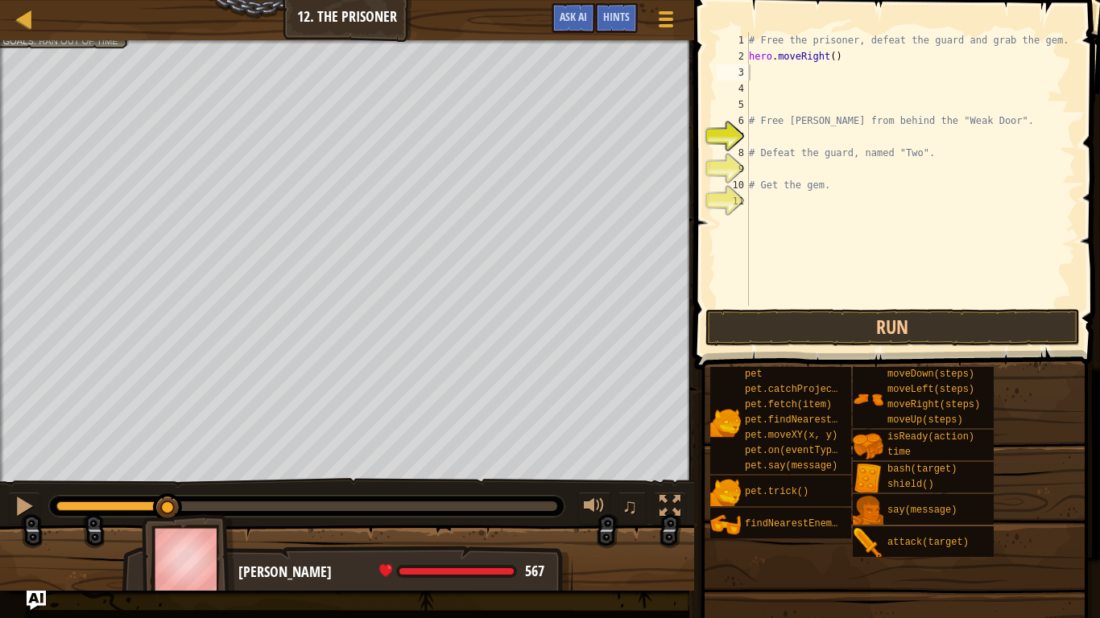
click at [761, 76] on div "# Free the prisoner, defeat the guard and grab the gem. hero . moveRight ( ) # …" at bounding box center [910, 185] width 330 height 306
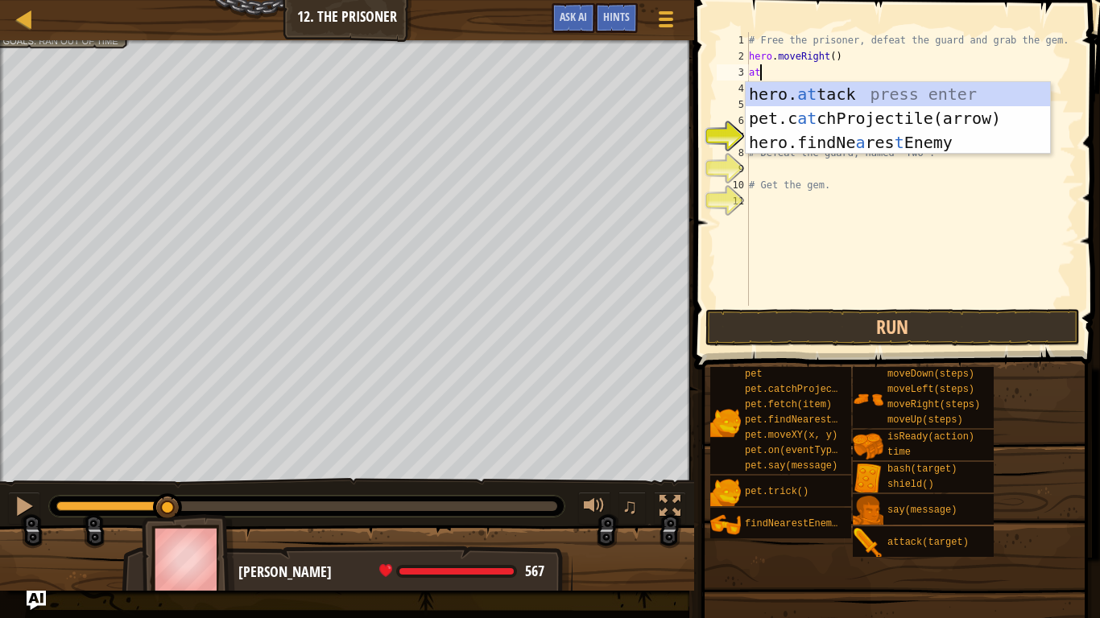
scroll to position [7, 1]
click at [799, 93] on div "hero. at tack press enter pet.c at chProjectile(arrow) press enter hero.findNe …" at bounding box center [897, 142] width 304 height 121
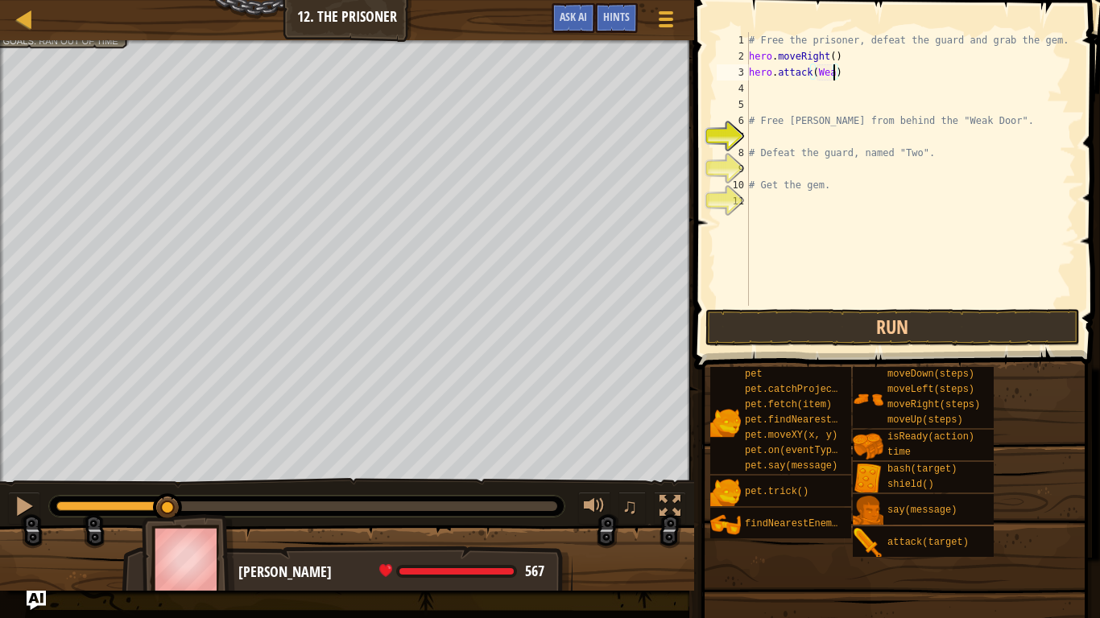
scroll to position [7, 13]
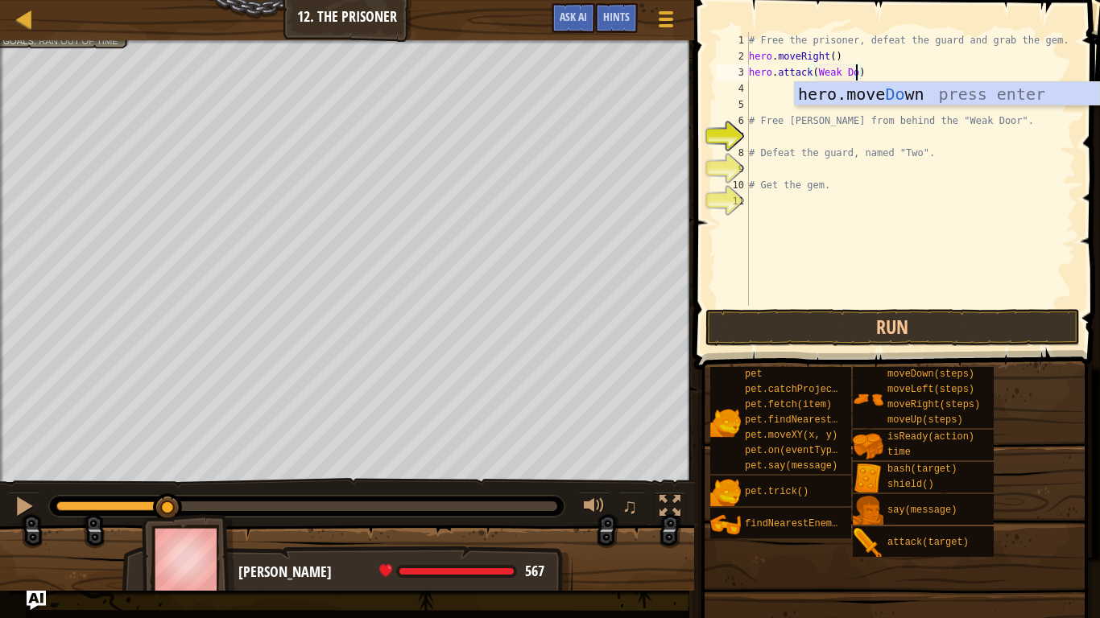
type textarea "hero.attack(Weak Door)"
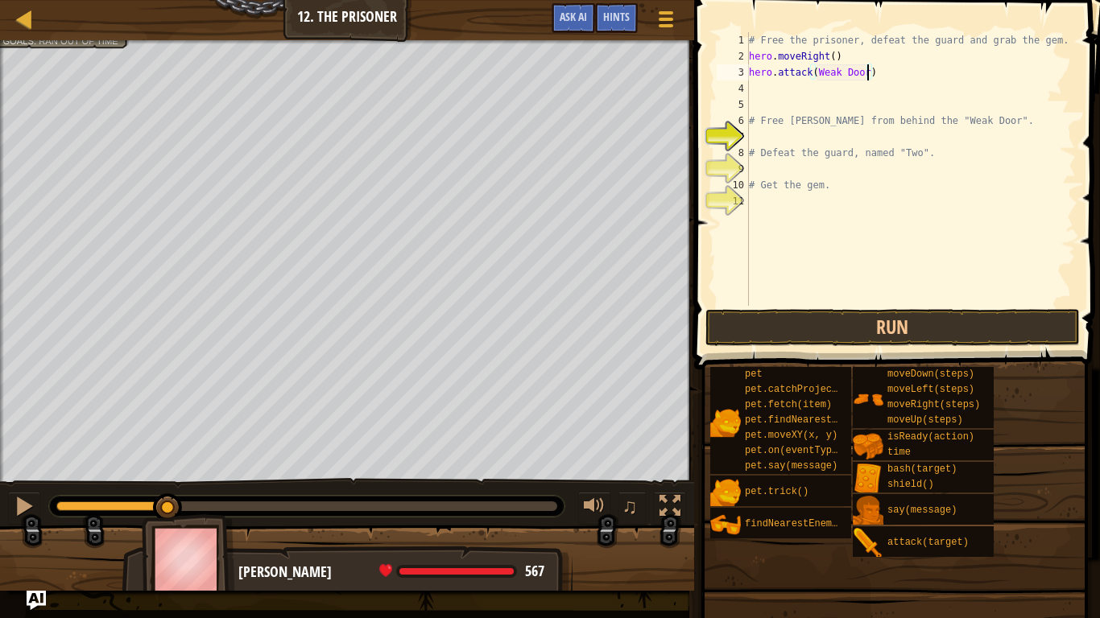
click at [782, 92] on div "# Free the prisoner, defeat the guard and grab the gem. hero . moveRight ( ) he…" at bounding box center [910, 185] width 330 height 306
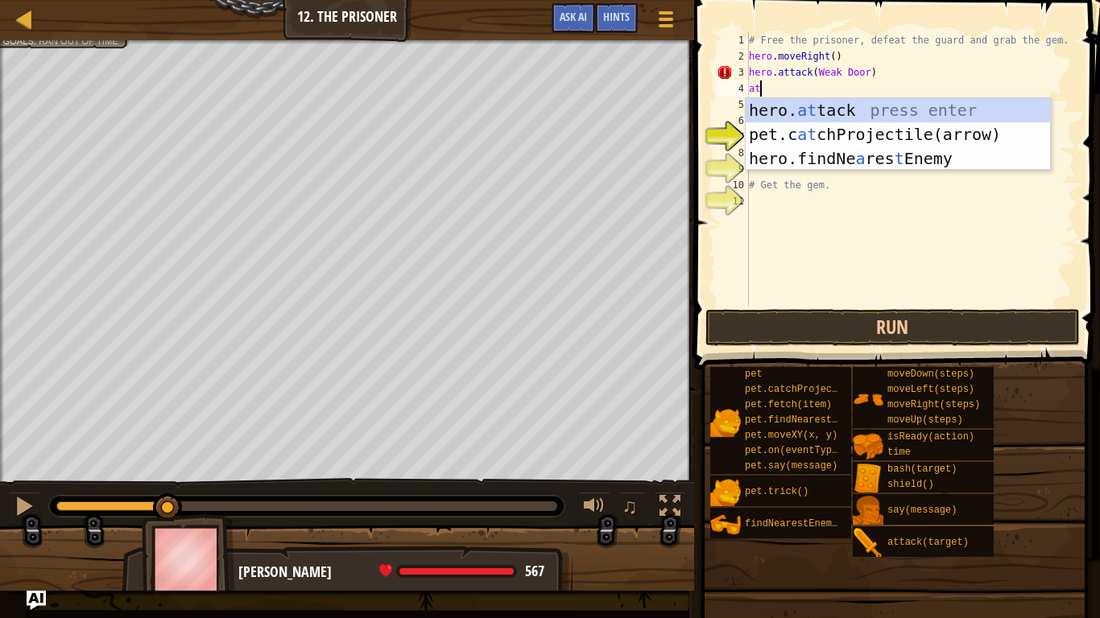
scroll to position [7, 2]
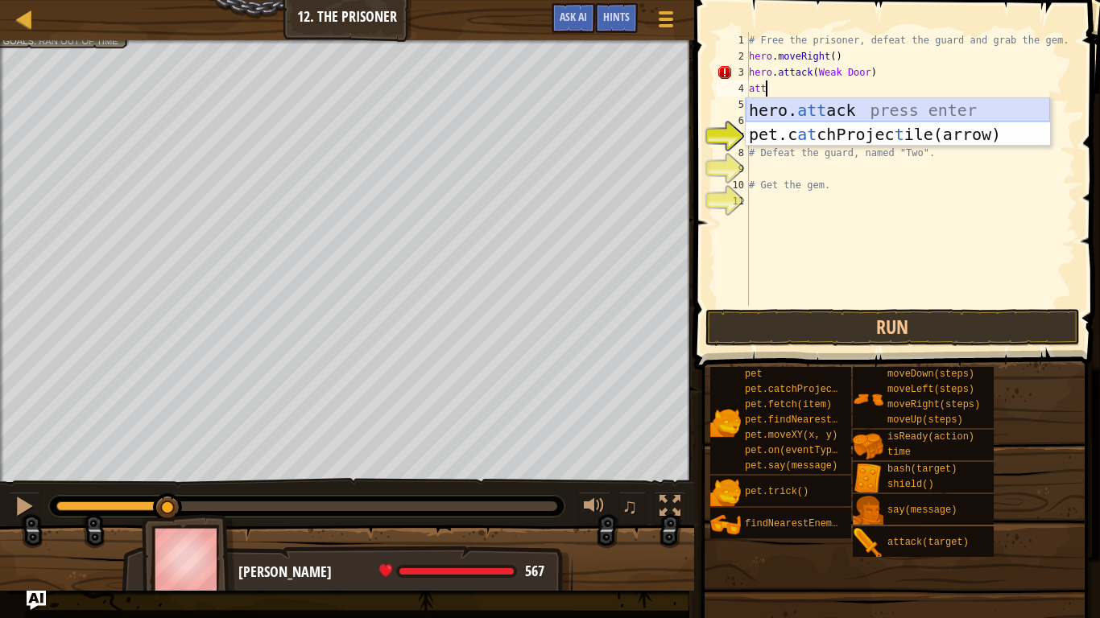
click at [786, 105] on div "hero. att ack press enter pet.c at chProjec t ile(arrow) press enter" at bounding box center [897, 146] width 304 height 97
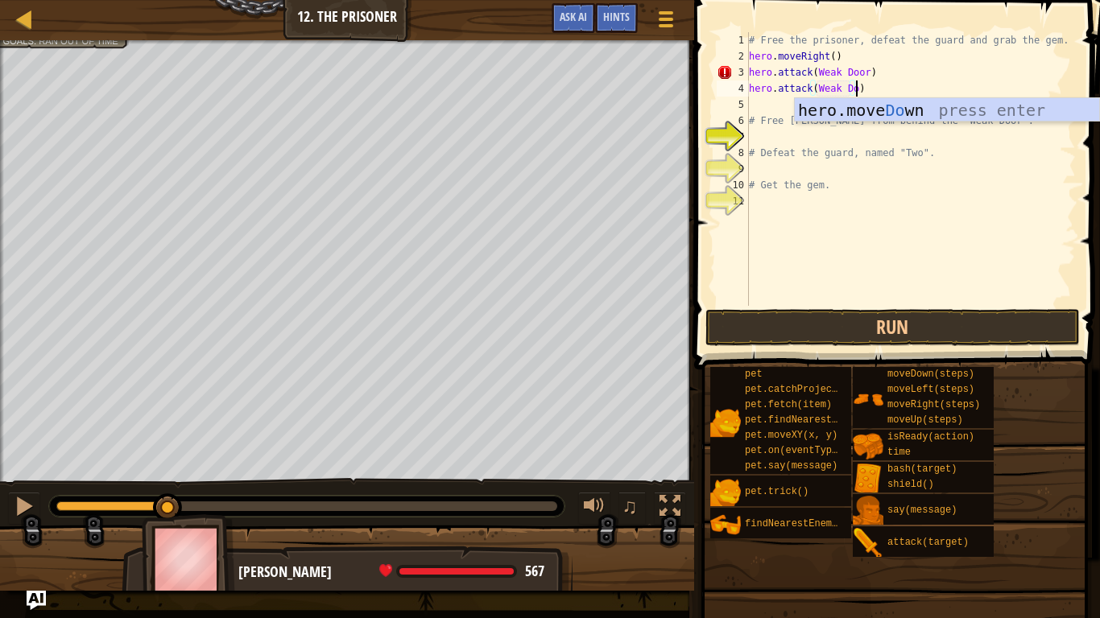
scroll to position [7, 17]
type textarea "hero.attack(Weak Door)"
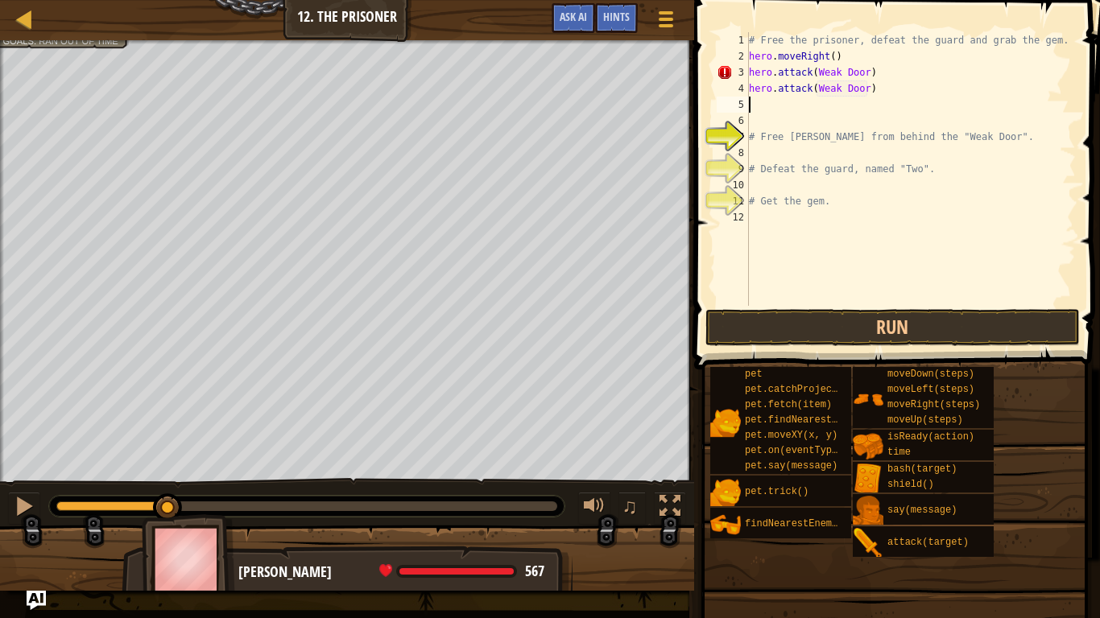
scroll to position [7, 0]
click at [819, 295] on div "# Free the prisoner, defeat the guard and grab the gem. hero . moveRight ( ) he…" at bounding box center [910, 185] width 330 height 306
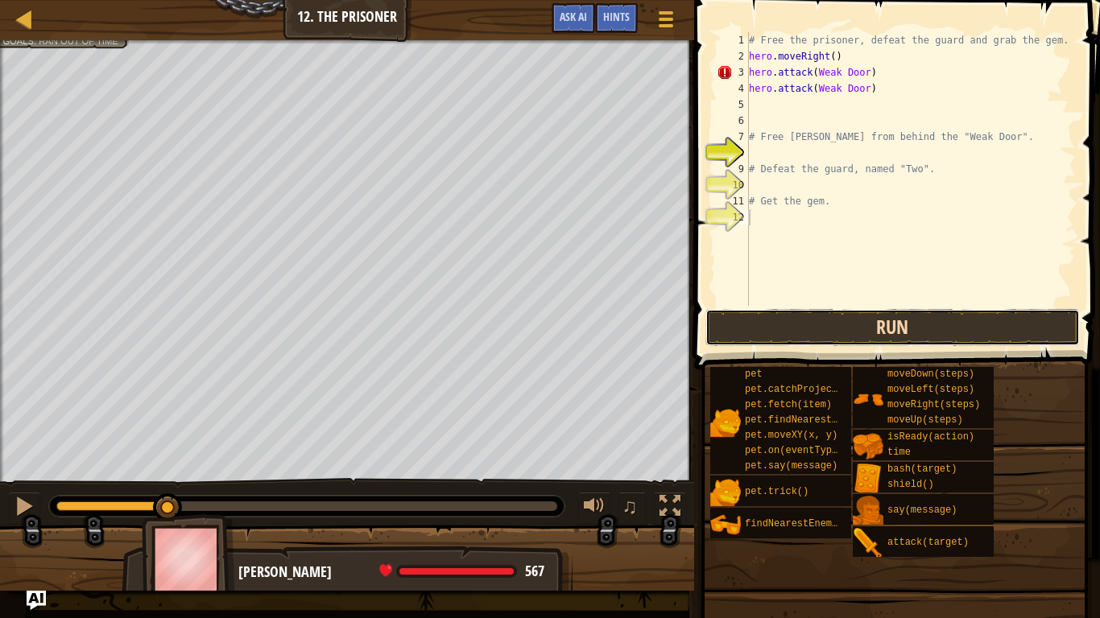
click at [814, 327] on button "Run" at bounding box center [892, 327] width 375 height 37
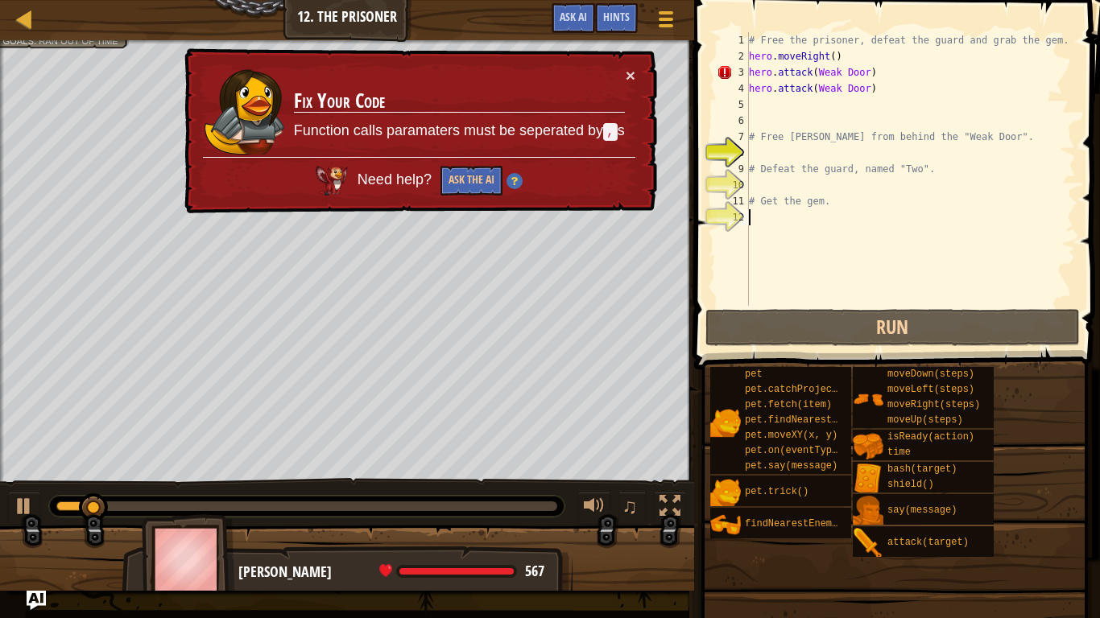
click at [812, 76] on div "# Free the prisoner, defeat the guard and grab the gem. hero . moveRight ( ) he…" at bounding box center [910, 185] width 330 height 306
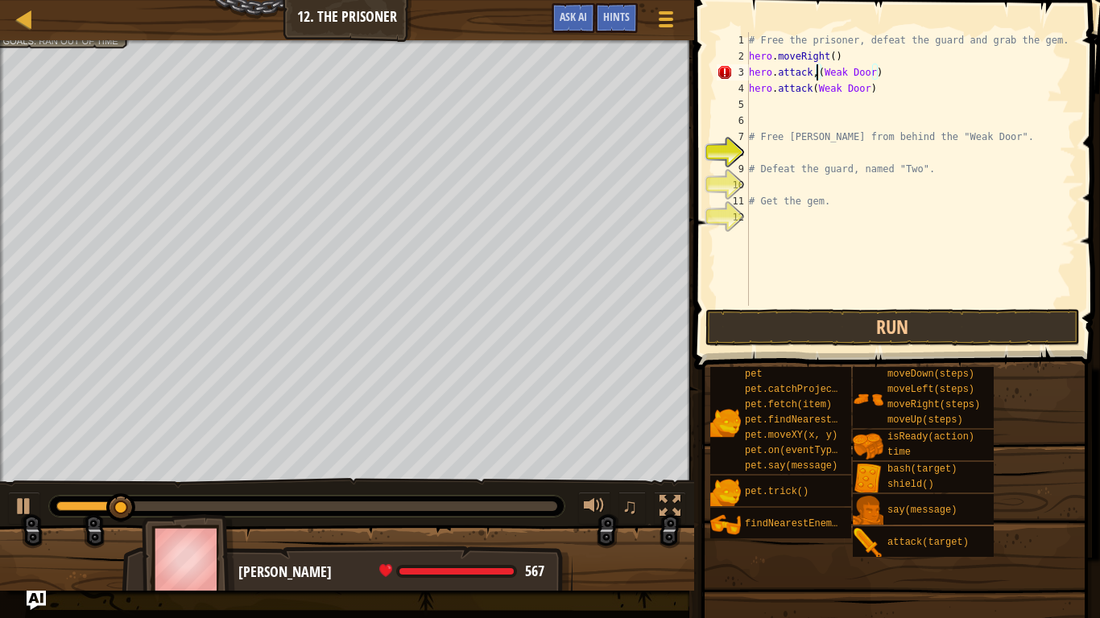
click at [814, 90] on div "# Free the prisoner, defeat the guard and grab the gem. hero . moveRight ( ) he…" at bounding box center [910, 185] width 330 height 306
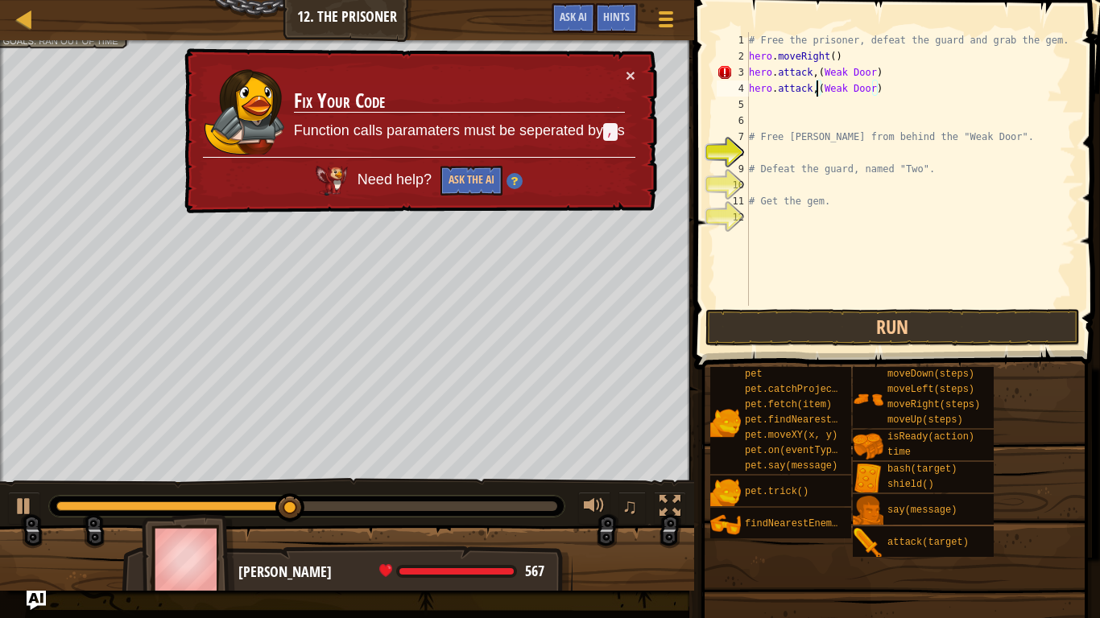
click at [847, 80] on div "# Free the prisoner, defeat the guard and grab the gem. hero . moveRight ( ) he…" at bounding box center [910, 185] width 330 height 306
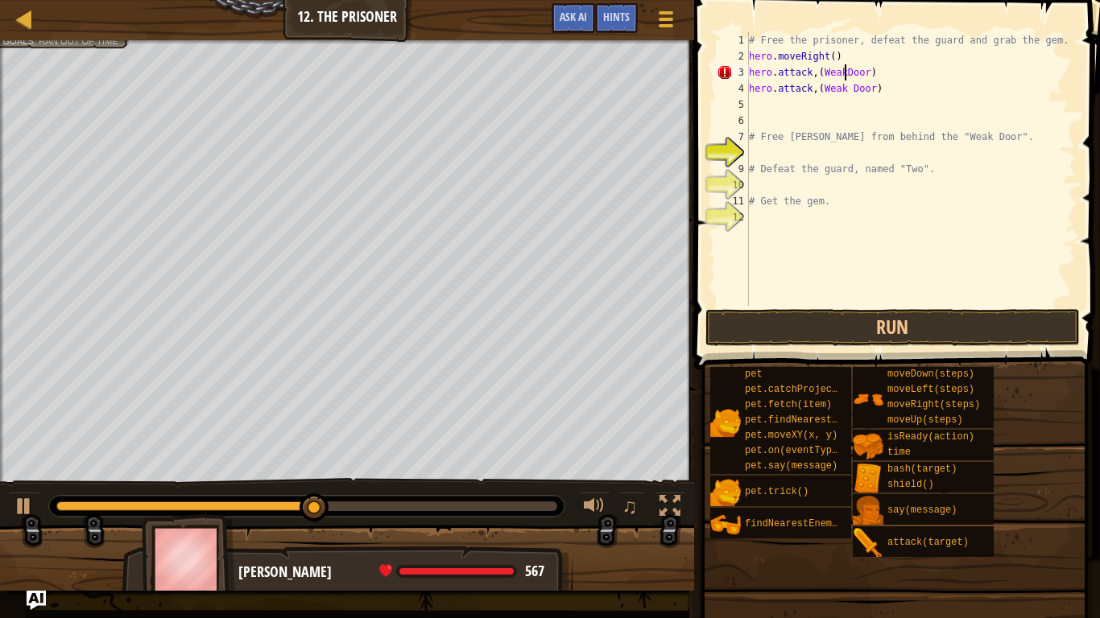
scroll to position [7, 14]
click at [846, 93] on div "# Free the prisoner, defeat the guard and grab the gem. hero . moveRight ( ) he…" at bounding box center [910, 185] width 330 height 306
click at [815, 90] on div "# Free the prisoner, defeat the guard and grab the gem. hero . moveRight ( ) he…" at bounding box center [910, 185] width 330 height 306
click at [856, 324] on button "Run" at bounding box center [892, 327] width 375 height 37
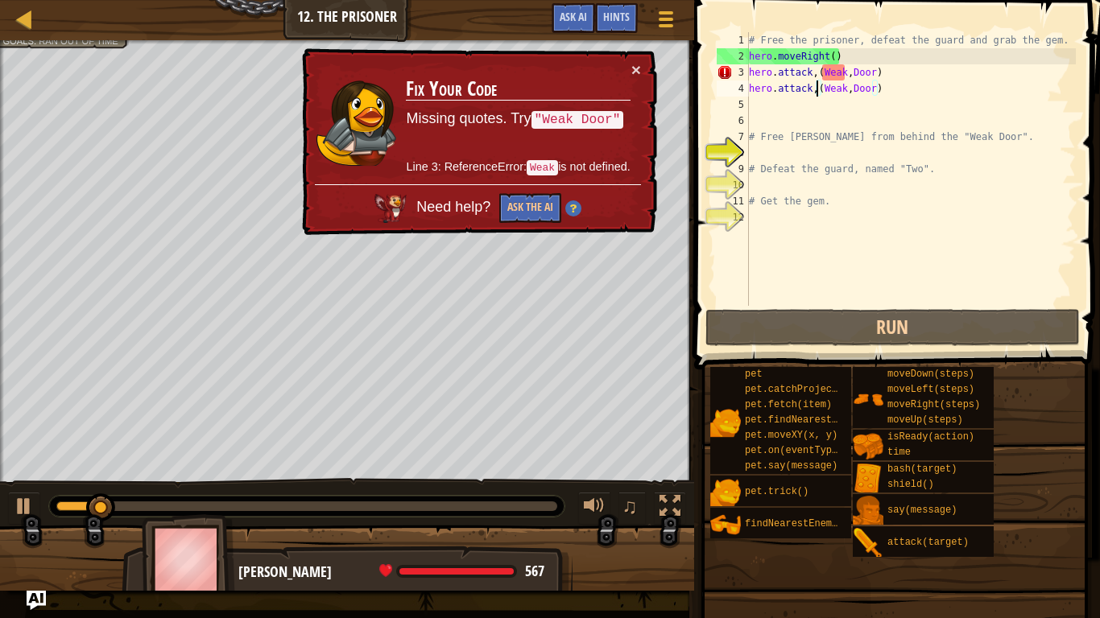
click at [824, 74] on div "# Free the prisoner, defeat the guard and grab the gem. hero . moveRight ( ) he…" at bounding box center [910, 185] width 330 height 306
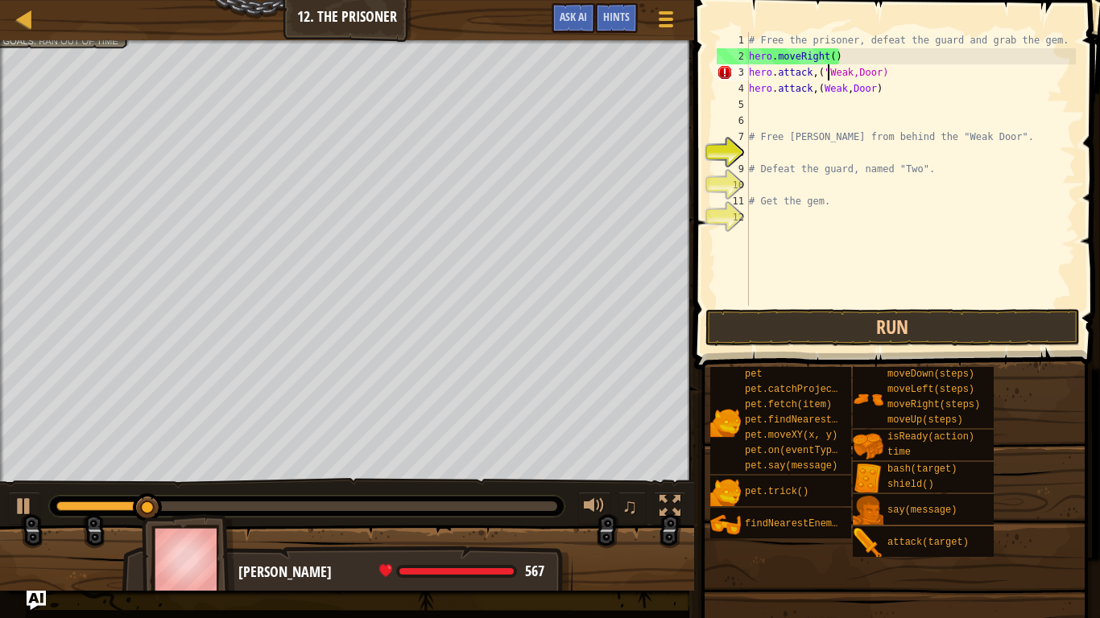
click at [879, 76] on div "# Free the prisoner, defeat the guard and grab the gem. hero . moveRight ( ) he…" at bounding box center [910, 185] width 330 height 306
click at [871, 92] on div "# Free the prisoner, defeat the guard and grab the gem. hero . moveRight ( ) he…" at bounding box center [910, 185] width 330 height 306
click at [820, 91] on div "# Free the prisoner, defeat the guard and grab the gem. hero . moveRight ( ) he…" at bounding box center [910, 185] width 330 height 306
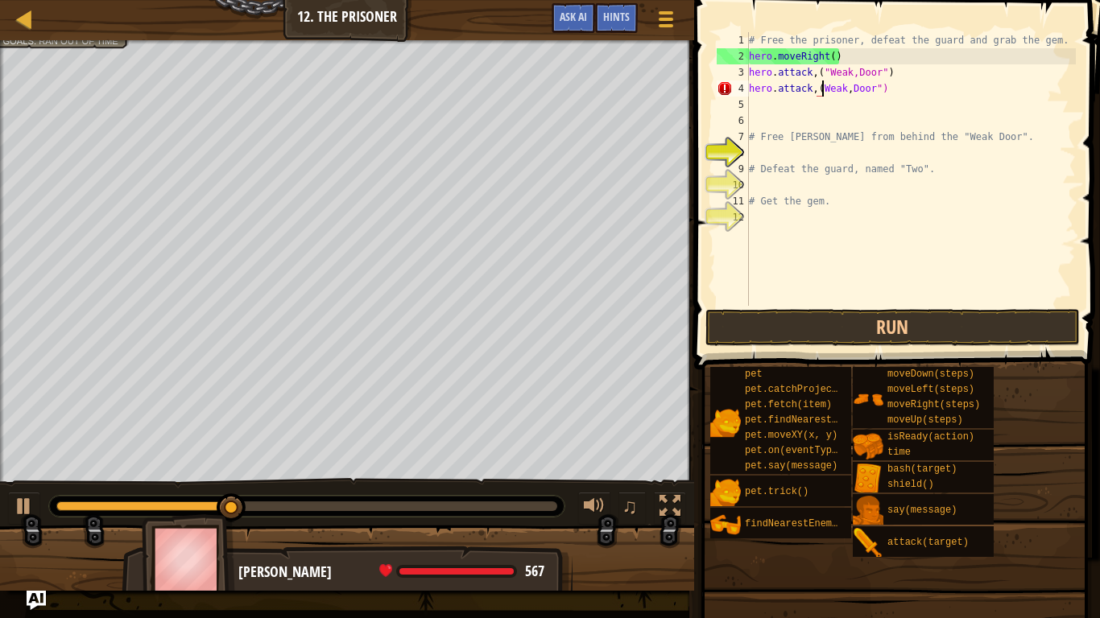
scroll to position [7, 11]
type textarea "hero.attack,("Weak,Door")"
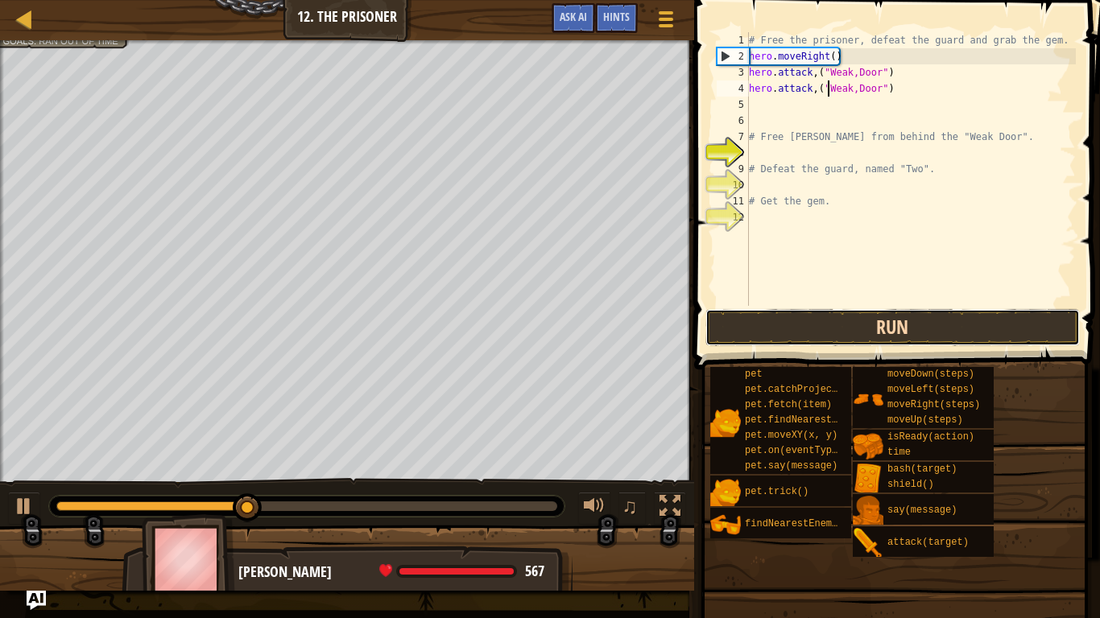
click at [866, 312] on button "Run" at bounding box center [892, 327] width 375 height 37
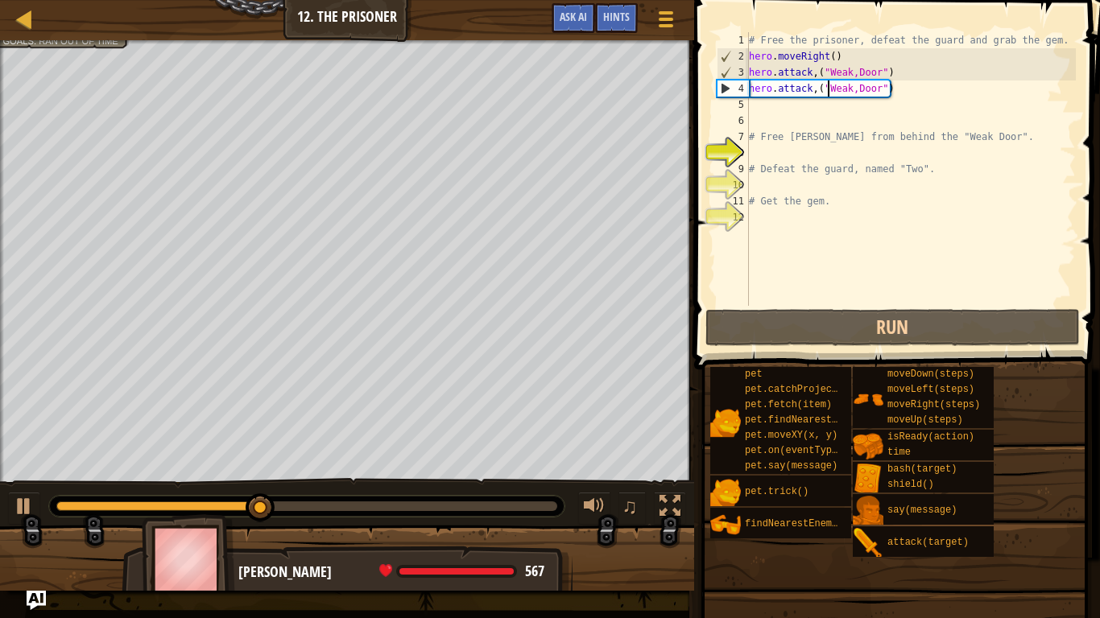
click at [774, 106] on div "# Free the prisoner, defeat the guard and grab the gem. hero . moveRight ( ) he…" at bounding box center [910, 185] width 330 height 306
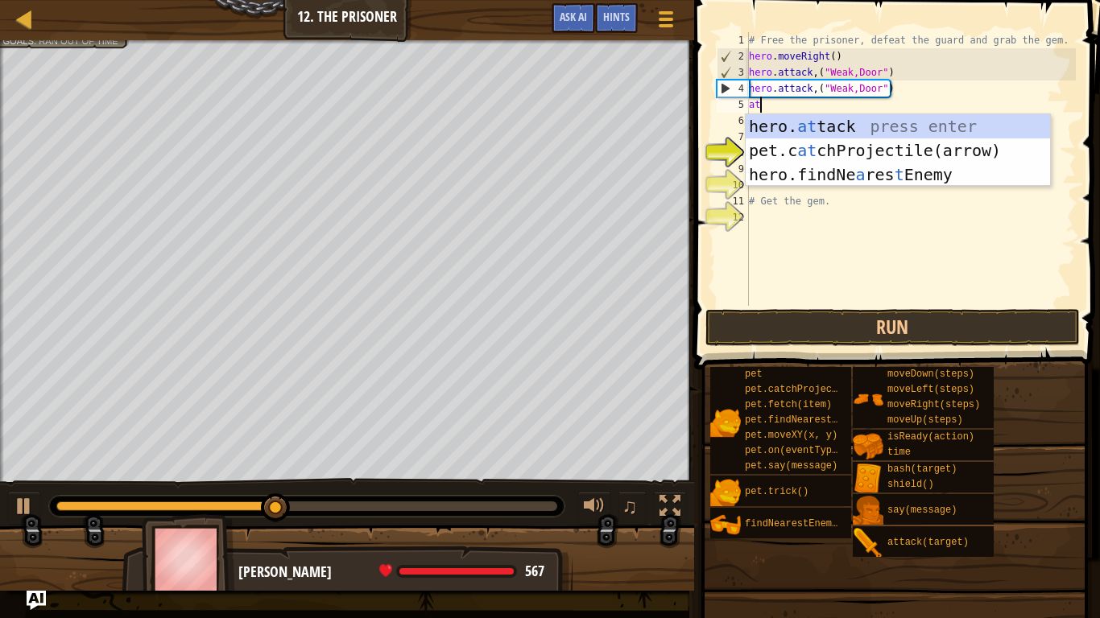
scroll to position [7, 2]
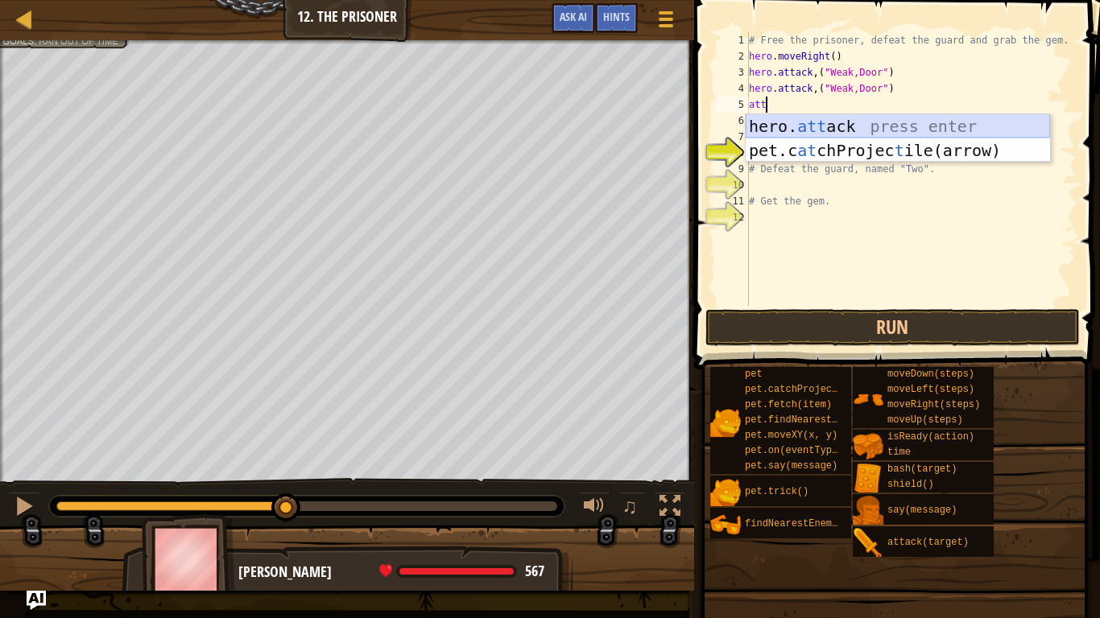
click at [786, 117] on div "hero. att ack press enter pet.c at chProjec t ile(arrow) press enter" at bounding box center [897, 162] width 304 height 97
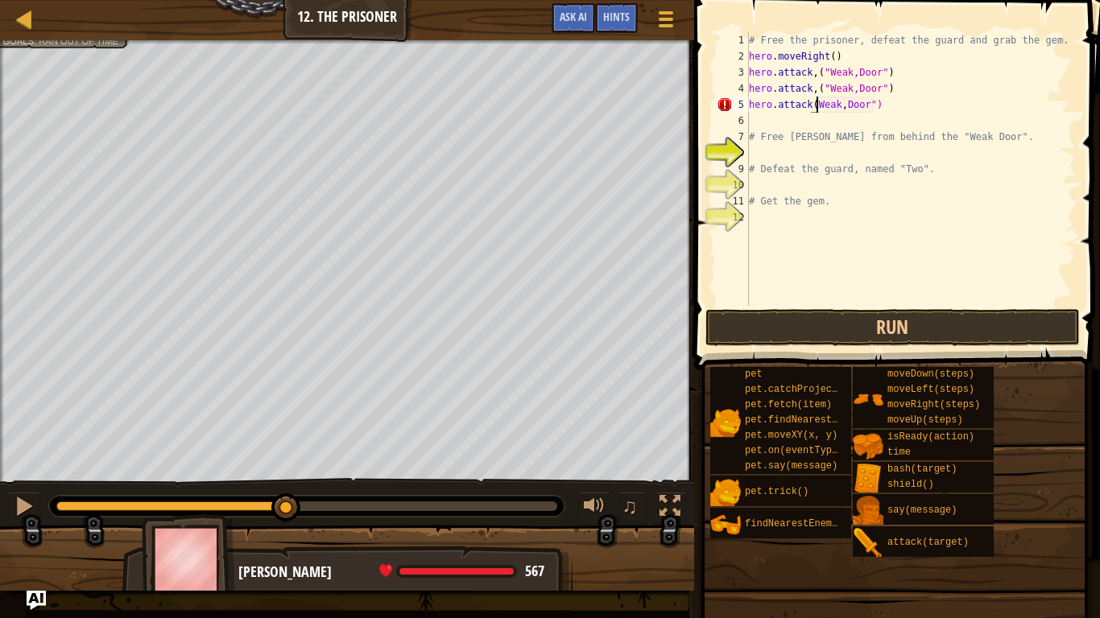
scroll to position [7, 10]
click at [813, 89] on div "# Free the prisoner, defeat the guard and grab the gem. hero . moveRight ( ) he…" at bounding box center [910, 185] width 330 height 306
click at [815, 73] on div "# Free the prisoner, defeat the guard and grab the gem. hero . moveRight ( ) he…" at bounding box center [910, 185] width 330 height 306
click at [815, 334] on button "Run" at bounding box center [892, 327] width 375 height 37
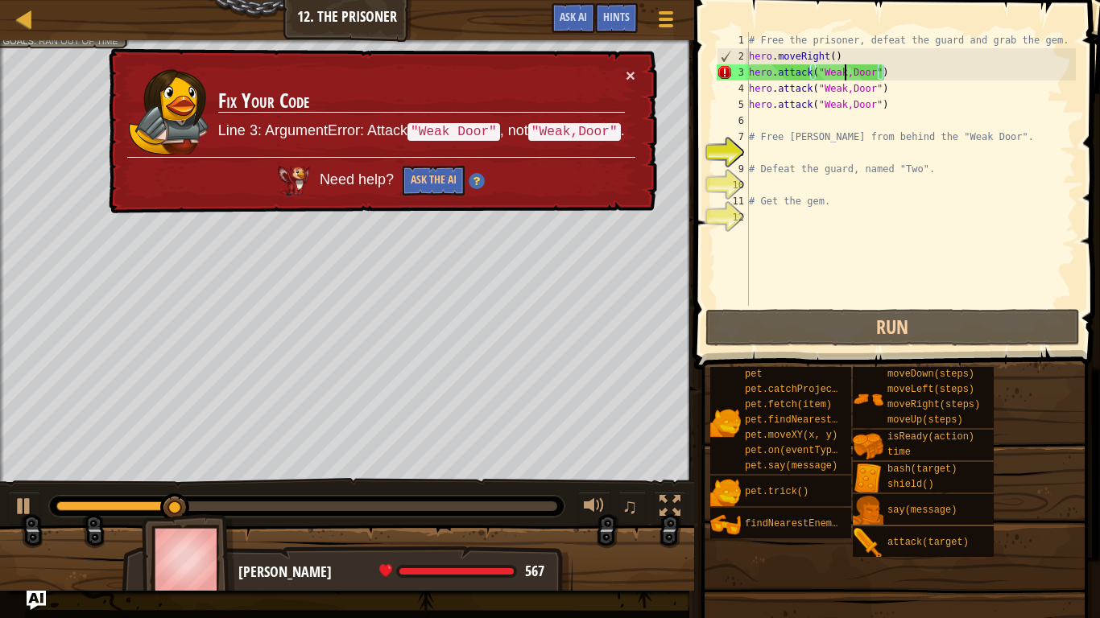
click at [847, 76] on div "# Free the prisoner, defeat the guard and grab the gem. hero . moveRight ( ) he…" at bounding box center [910, 185] width 330 height 306
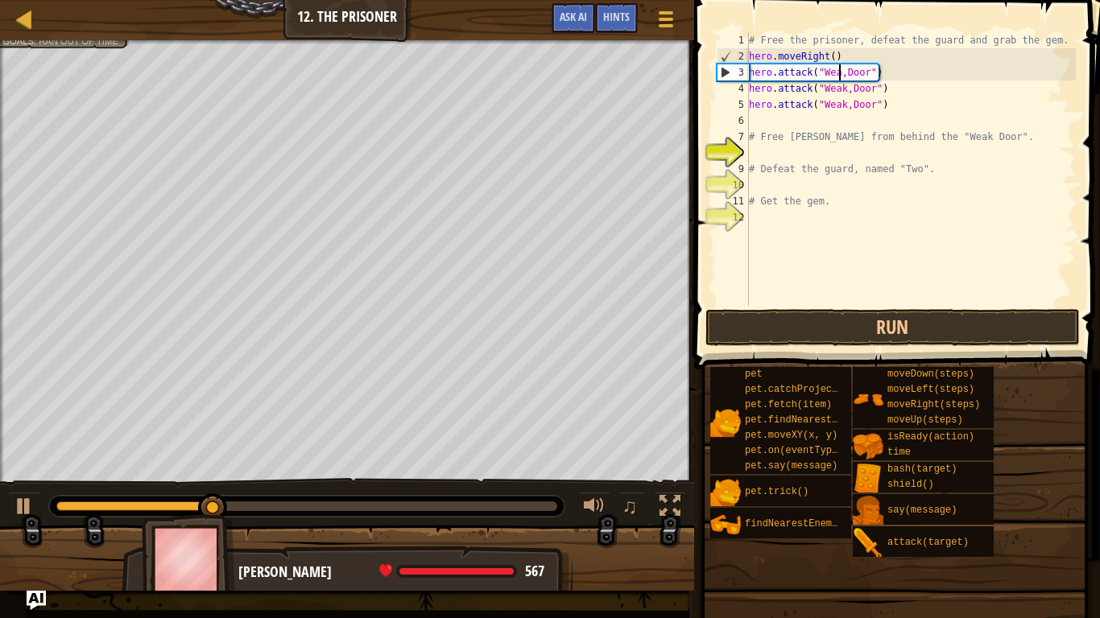
scroll to position [7, 14]
click at [848, 93] on div "# Free the prisoner, defeat the guard and grab the gem. hero . moveRight ( ) he…" at bounding box center [910, 185] width 330 height 306
click at [849, 107] on div "# Free the prisoner, defeat the guard and grab the gem. hero . moveRight ( ) he…" at bounding box center [910, 185] width 330 height 306
type textarea "hero.attack("Weak Door")"
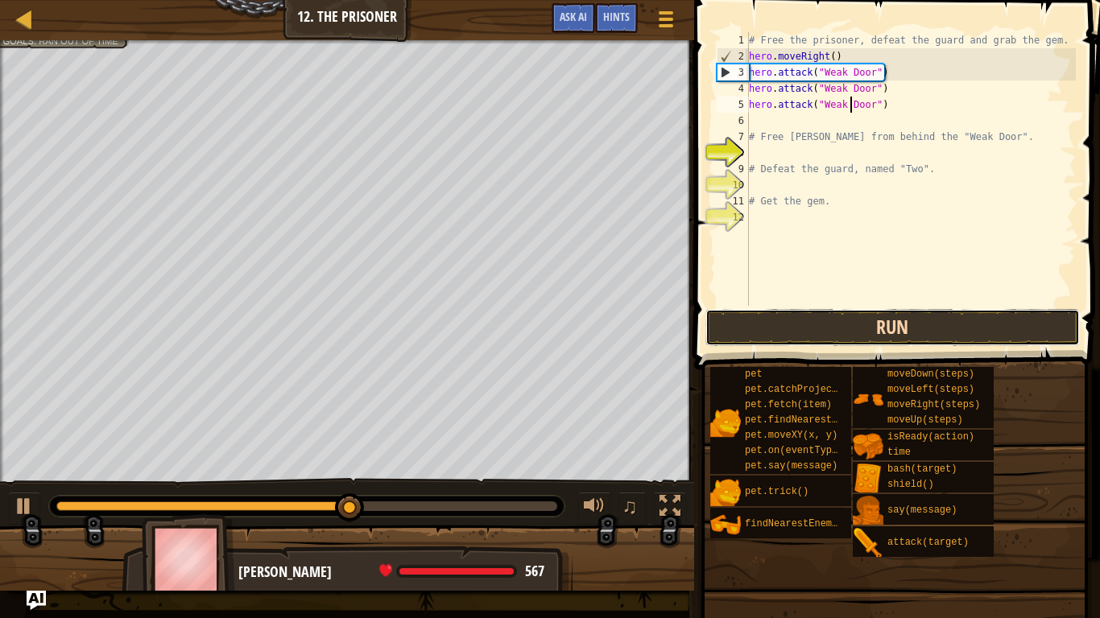
click at [840, 321] on button "Run" at bounding box center [892, 327] width 375 height 37
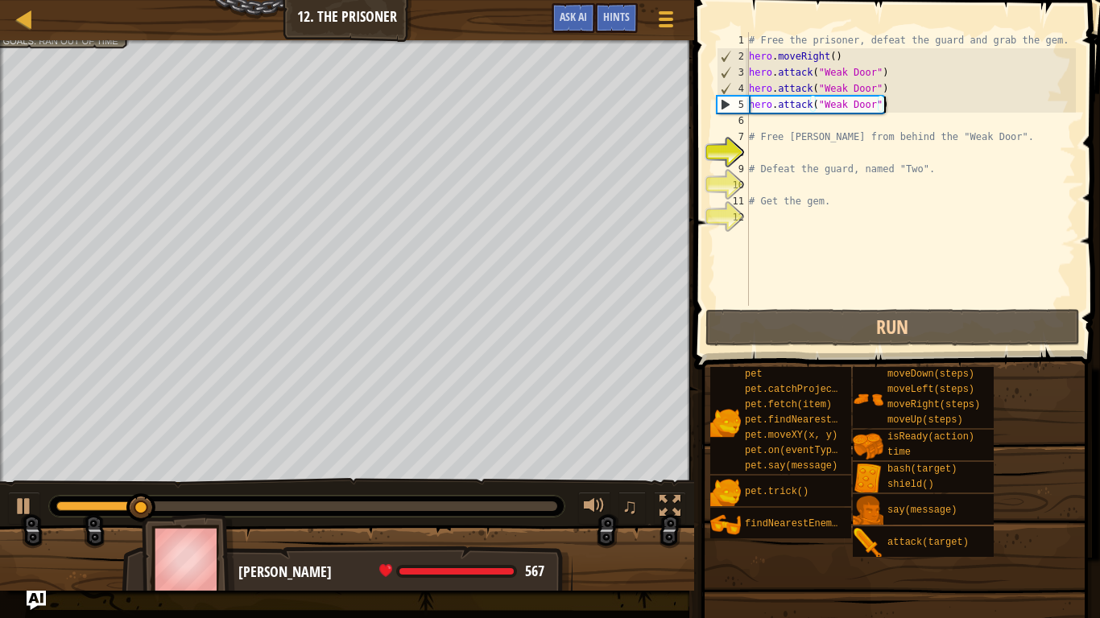
click at [893, 101] on div "# Free the prisoner, defeat the guard and grab the gem. hero . moveRight ( ) he…" at bounding box center [910, 185] width 330 height 306
drag, startPoint x: 893, startPoint y: 101, endPoint x: 739, endPoint y: 111, distance: 154.1
click at [739, 111] on div "hero.attack("Weak Door") 1 2 3 4 5 6 7 8 9 10 11 12 # Free the prisoner, defeat…" at bounding box center [894, 169] width 362 height 274
click at [761, 118] on div "# Free the prisoner, defeat the guard and grab the gem. hero . moveRight ( ) he…" at bounding box center [910, 185] width 330 height 306
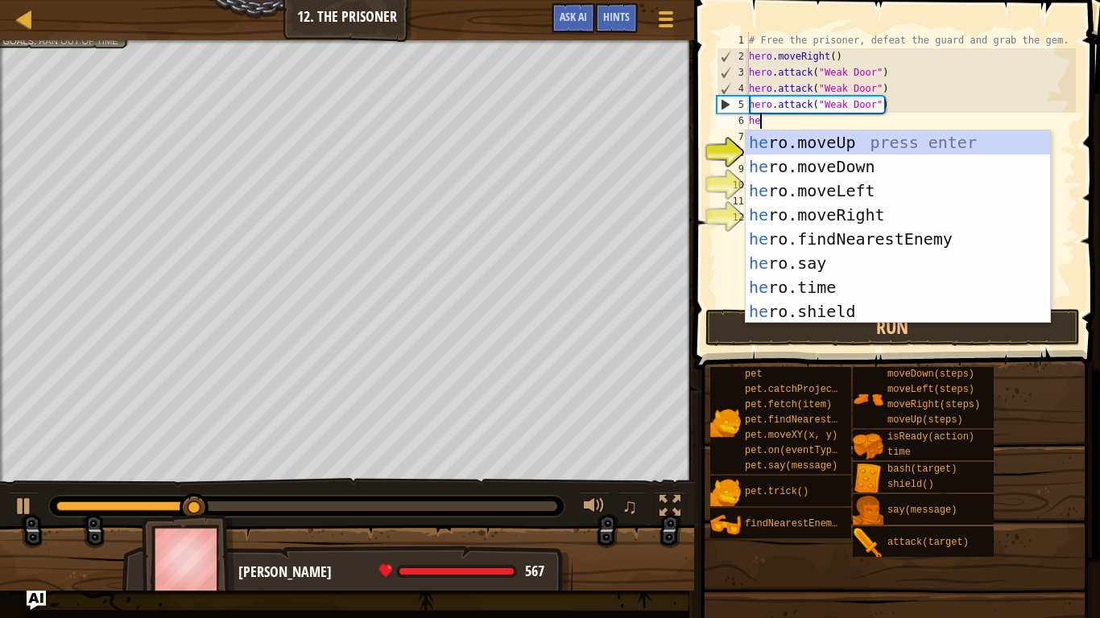
type textarea "her"
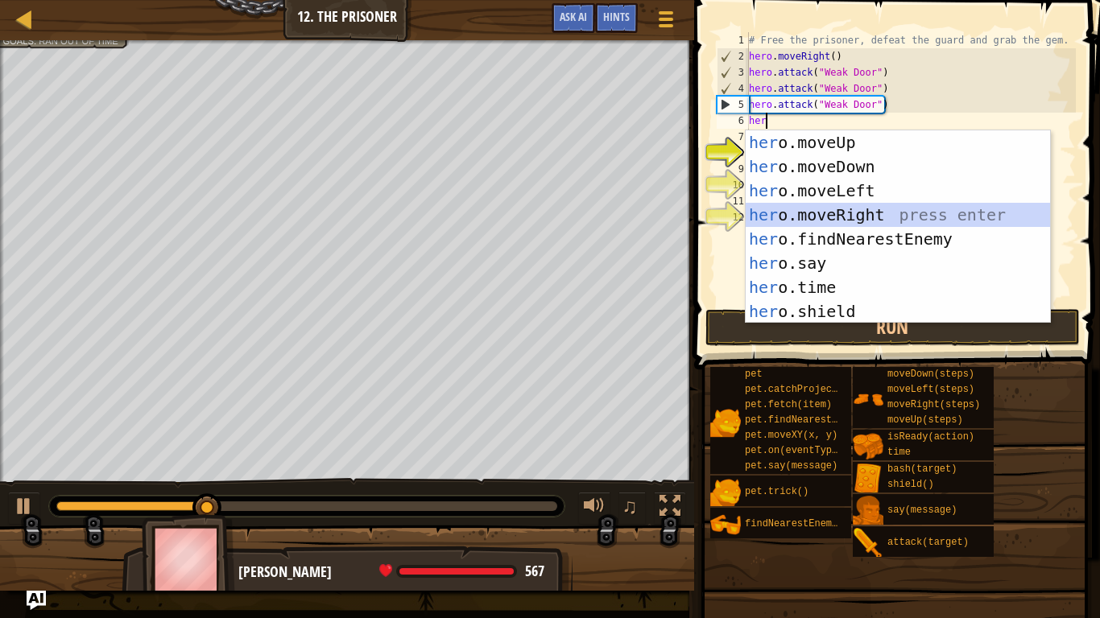
click at [814, 217] on div "her o.moveUp press enter her o.moveDown press enter her o.moveLeft press enter …" at bounding box center [897, 250] width 304 height 241
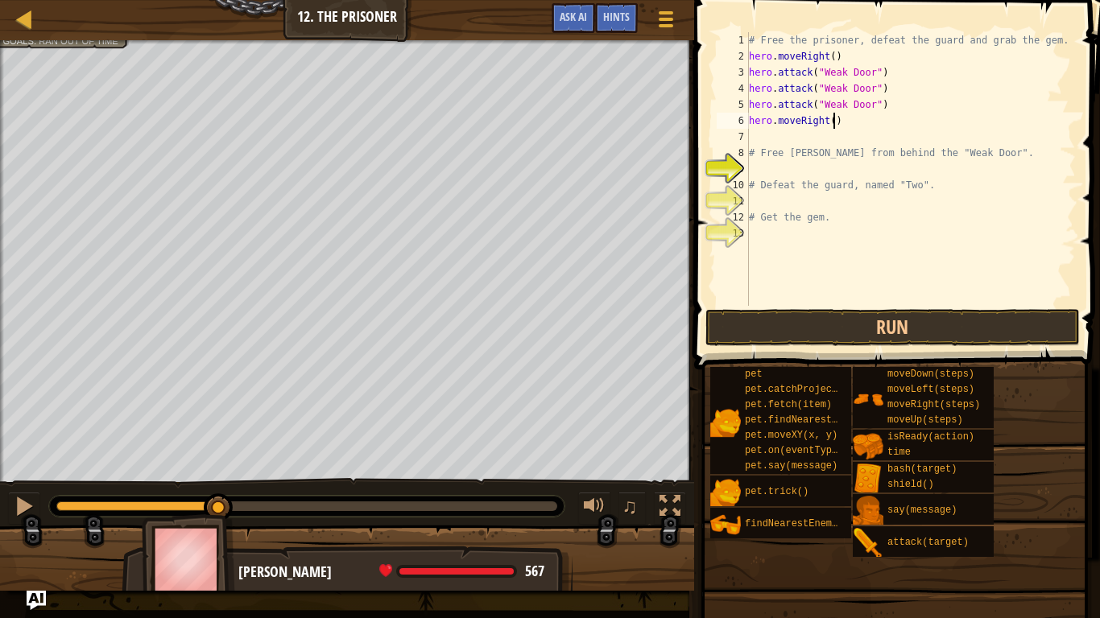
click at [832, 118] on div "# Free the prisoner, defeat the guard and grab the gem. hero . moveRight ( ) he…" at bounding box center [910, 185] width 330 height 306
type textarea "hero.moveRight(3)"
click at [768, 141] on div "# Free the prisoner, defeat the guard and grab the gem. hero . moveRight ( ) he…" at bounding box center [910, 185] width 330 height 306
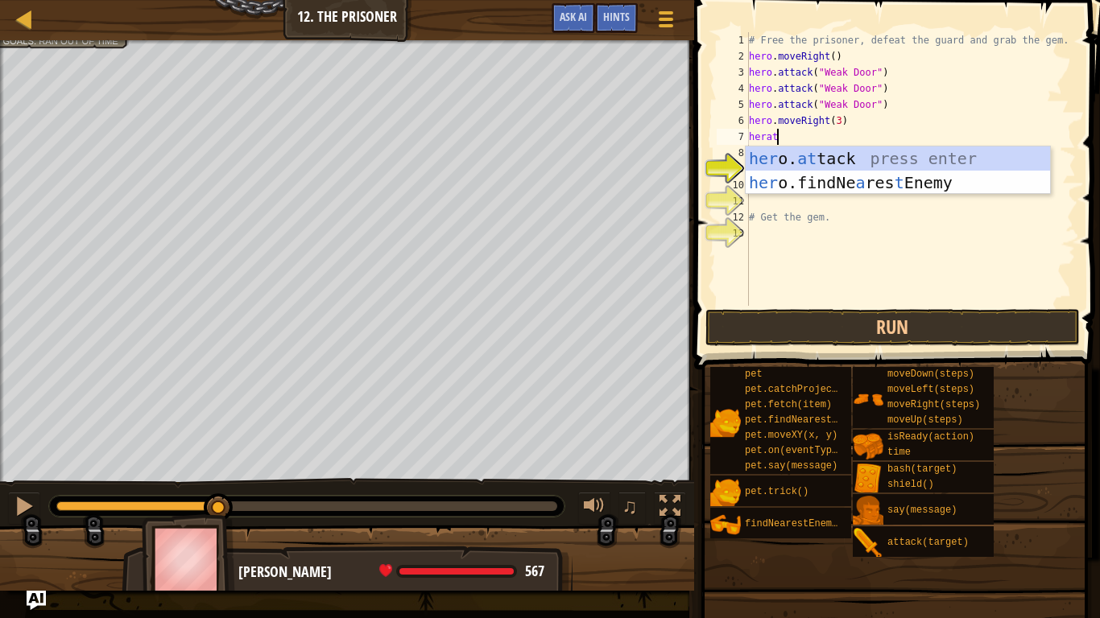
scroll to position [7, 3]
click at [815, 164] on div "her o. at tack press enter her o.findNe a res t Enemy press enter" at bounding box center [897, 195] width 304 height 97
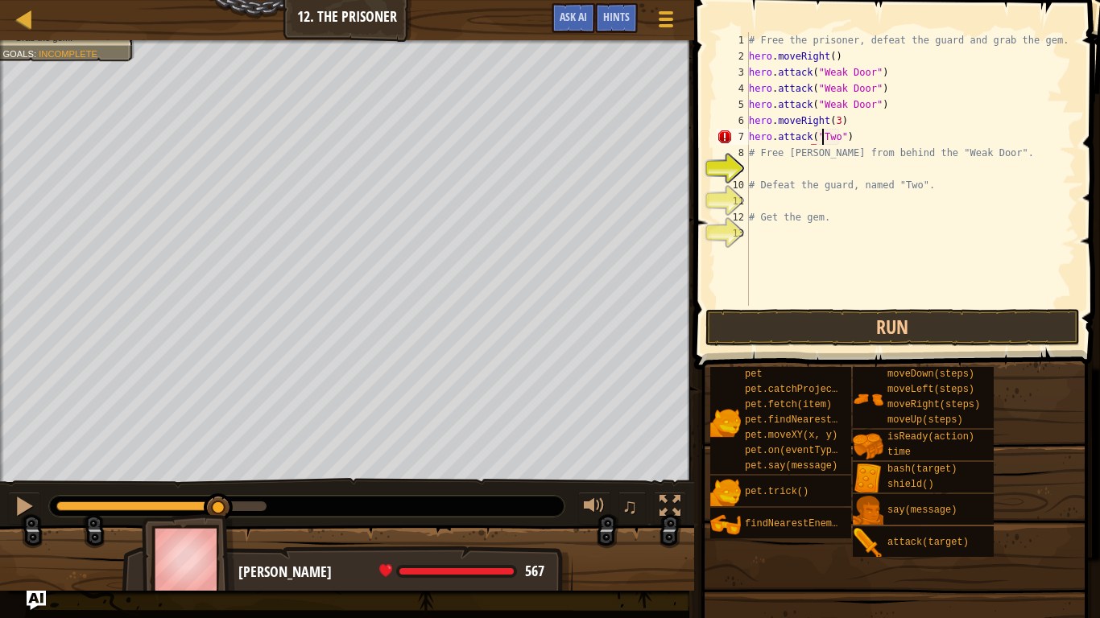
scroll to position [7, 10]
click at [868, 134] on div "# Free the prisoner, defeat the guard and grab the gem. hero . moveRight ( ) he…" at bounding box center [910, 185] width 330 height 306
type textarea "hero.attack("Two")"
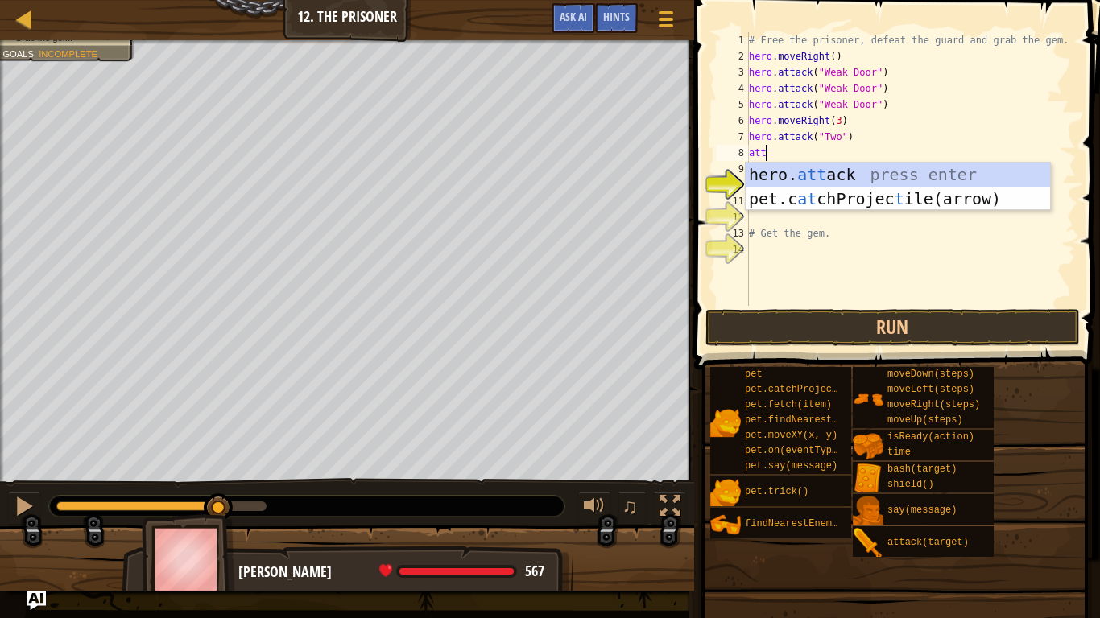
scroll to position [7, 2]
click at [855, 172] on div "hero. att ack press enter pet.c at chProjec t ile(arrow) press enter" at bounding box center [897, 211] width 304 height 97
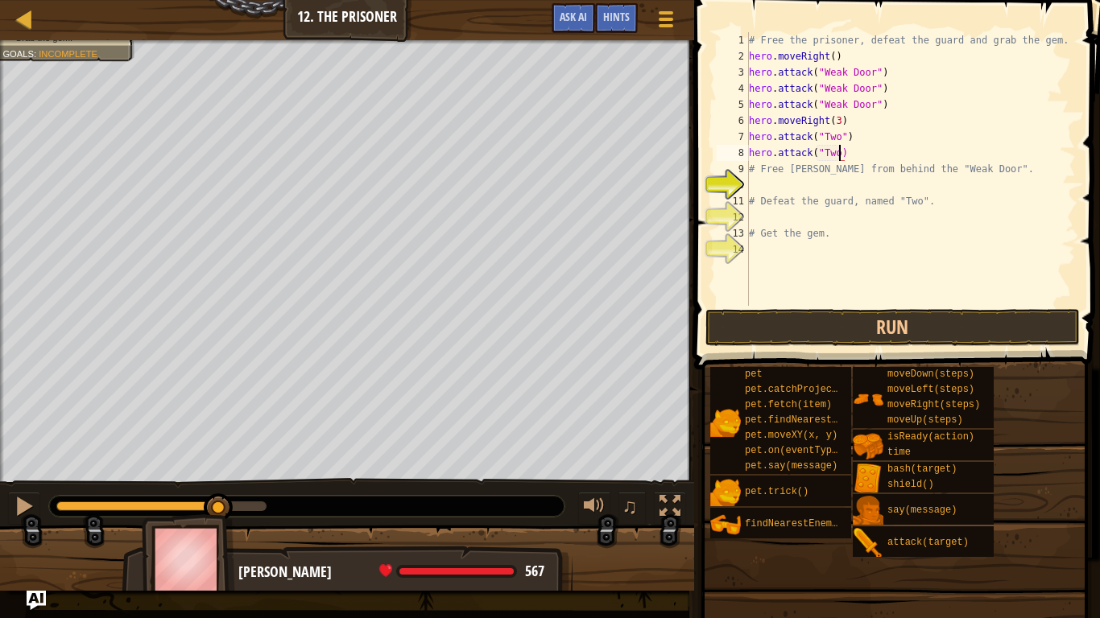
scroll to position [7, 14]
type textarea "hero.attack("Two")"
click at [861, 326] on button "Run" at bounding box center [892, 327] width 375 height 37
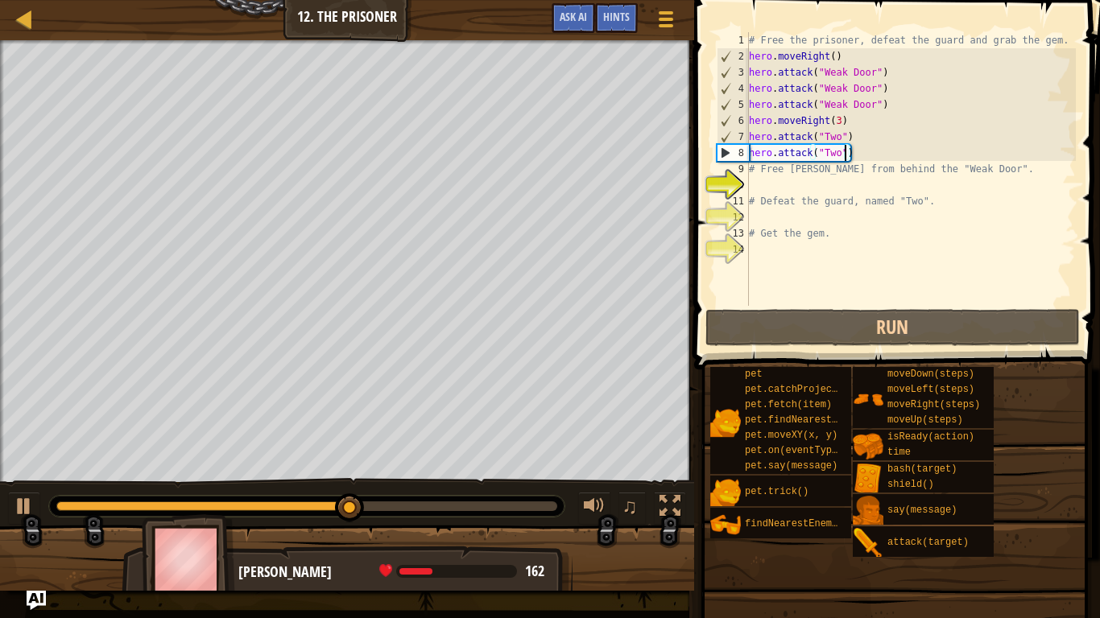
click at [864, 149] on div "# Free the prisoner, defeat the guard and grab the gem. hero . moveRight ( ) he…" at bounding box center [910, 185] width 330 height 306
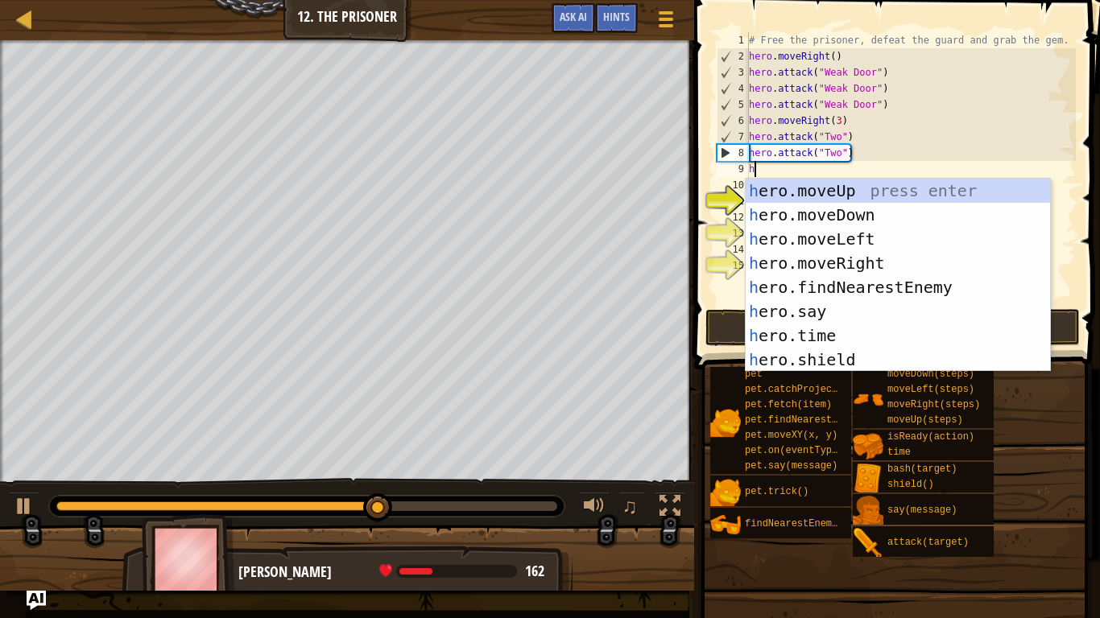
type textarea "her"
click at [868, 215] on div "her o.moveUp press enter her o.moveDown press enter her o.moveLeft press enter …" at bounding box center [897, 299] width 304 height 241
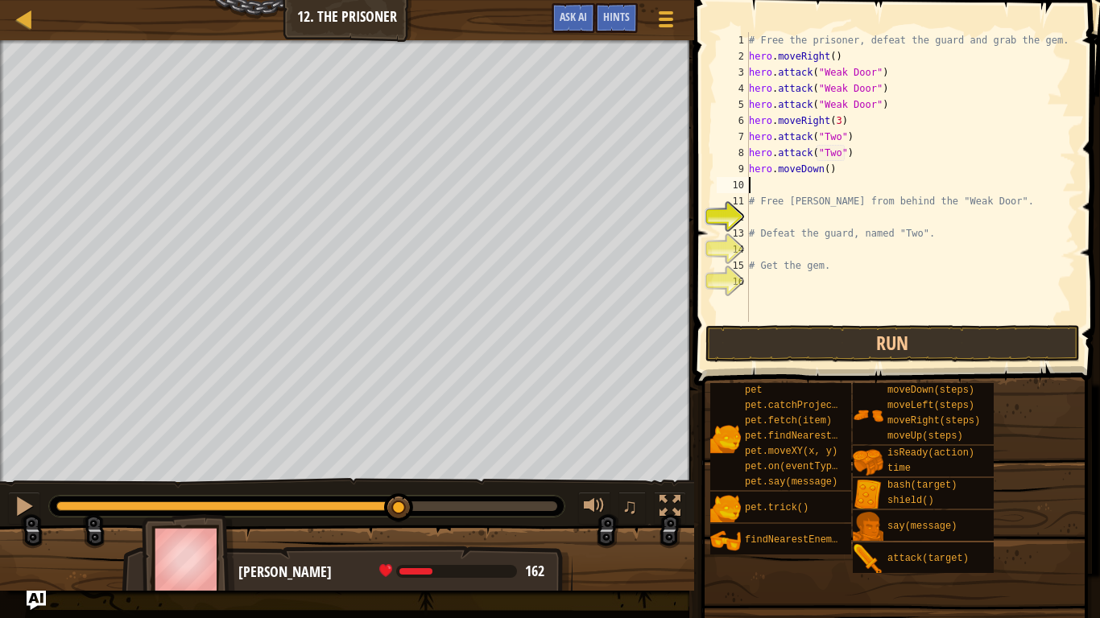
scroll to position [7, 0]
click at [825, 170] on div "# Free the prisoner, defeat the guard and grab the gem. hero . moveRight ( ) he…" at bounding box center [910, 193] width 330 height 322
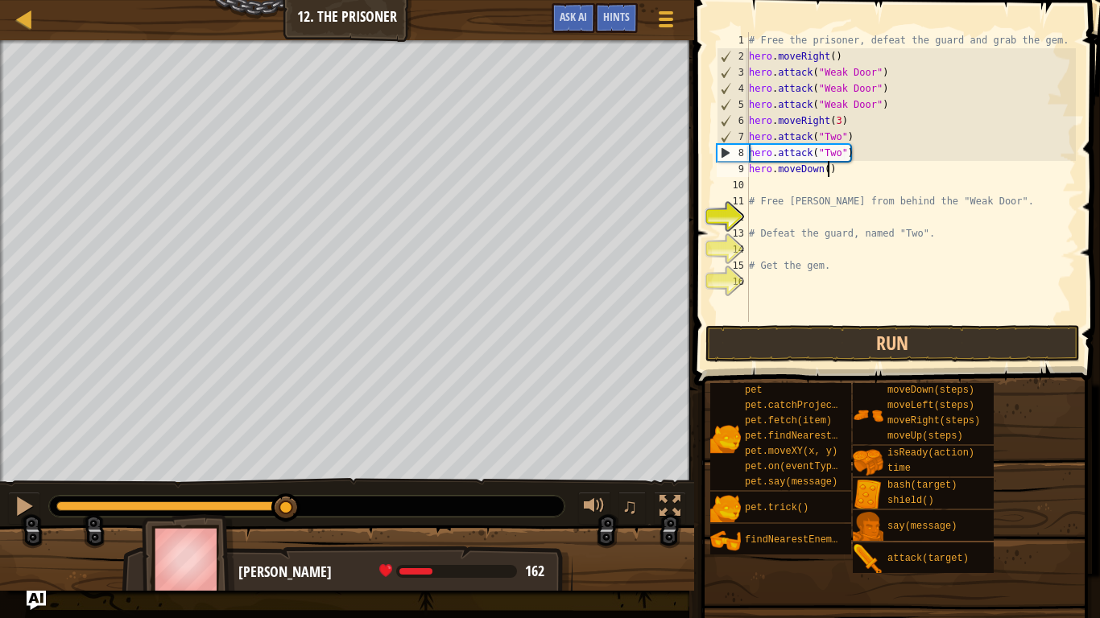
type textarea "hero.moveDown(2)"
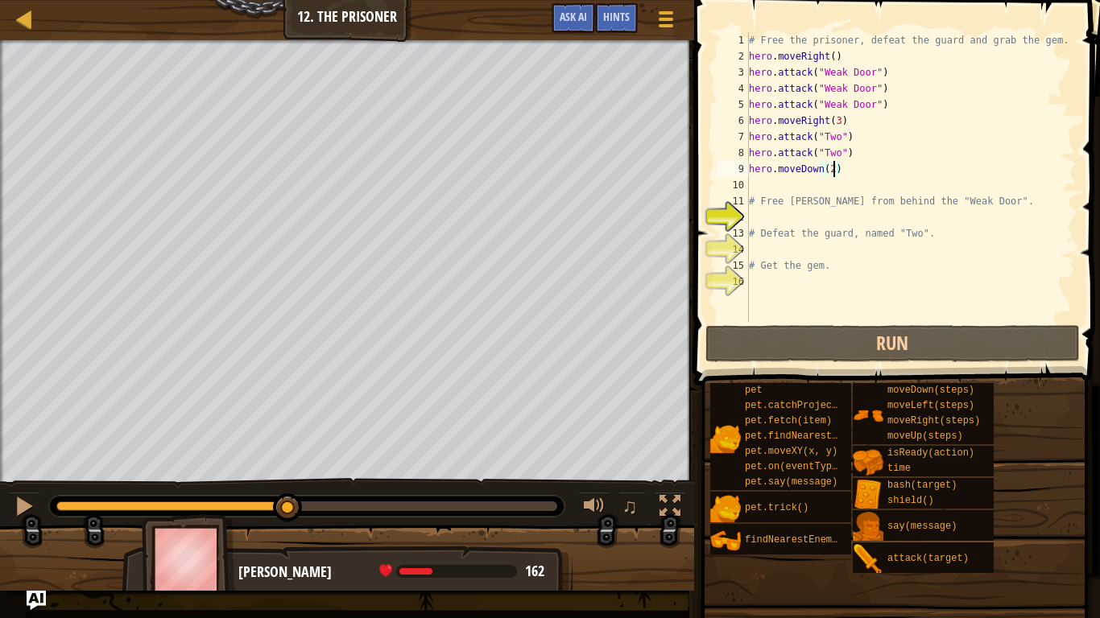
scroll to position [7, 12]
click at [807, 188] on div "# Free the prisoner, defeat the guard and grab the gem. hero . moveRight ( ) he…" at bounding box center [910, 193] width 330 height 322
type textarea "her"
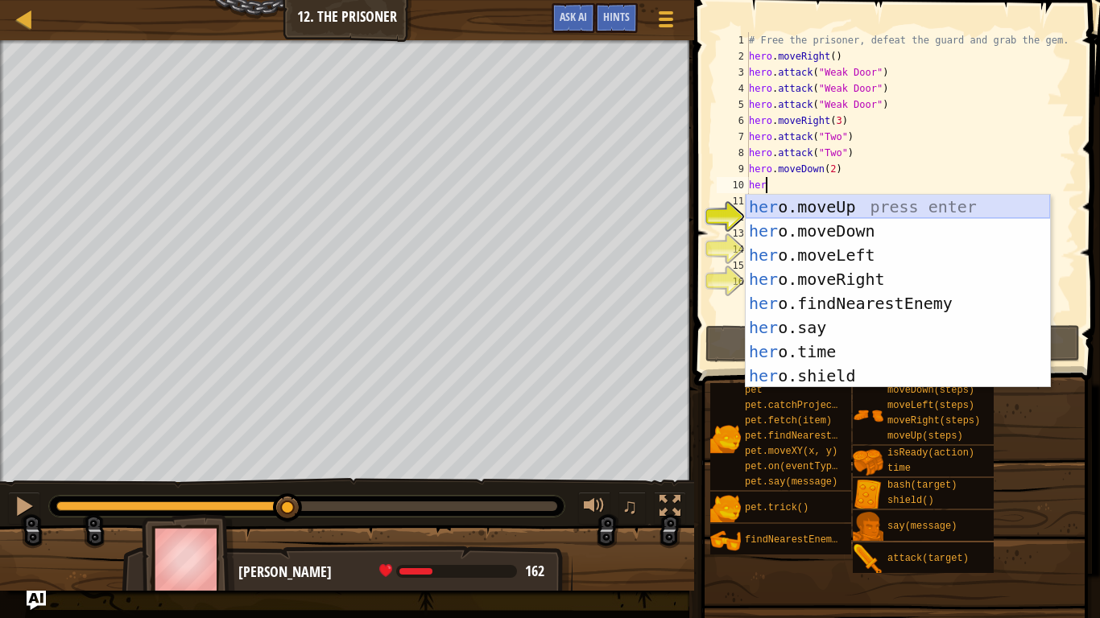
scroll to position [7, 2]
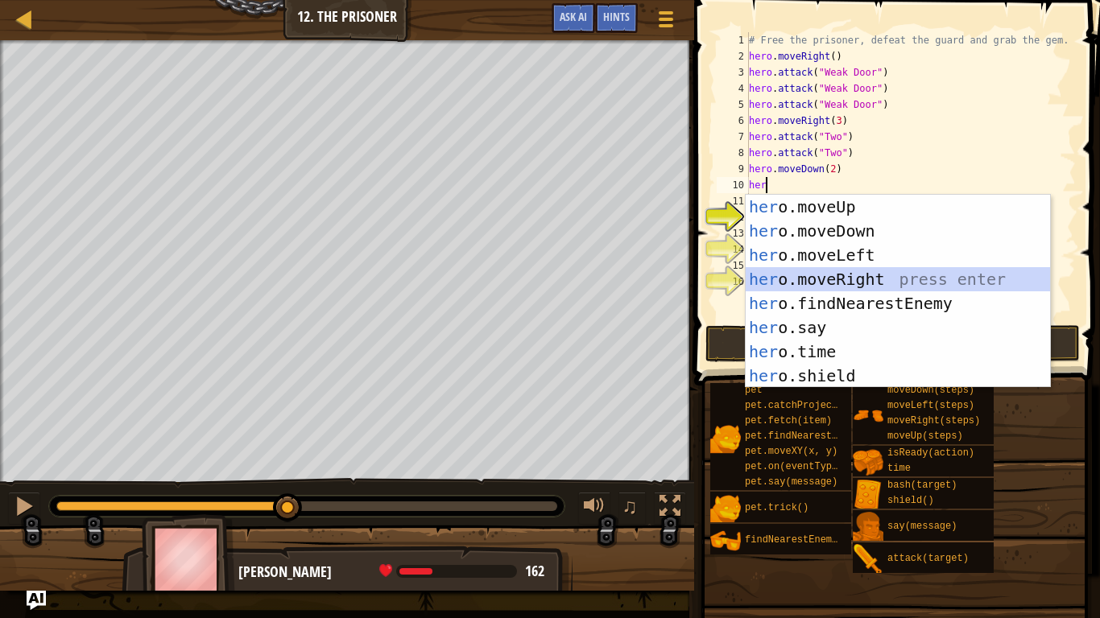
click at [844, 277] on div "her o.moveUp press enter her o.moveDown press enter her o.moveLeft press enter …" at bounding box center [897, 315] width 304 height 241
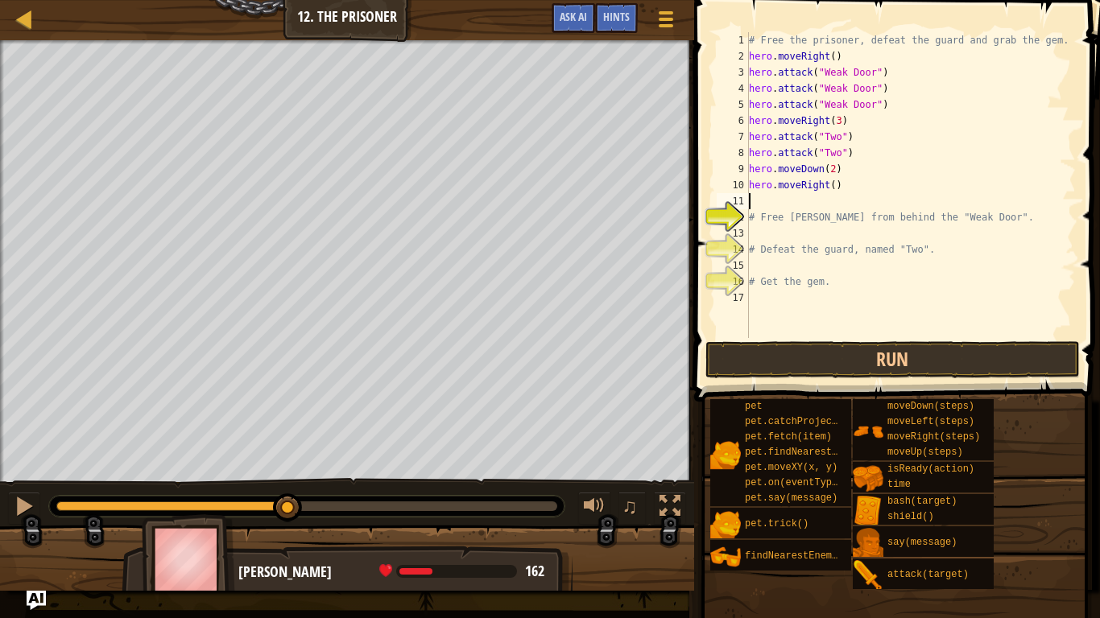
scroll to position [7, 0]
click at [856, 336] on div "# Free the prisoner, defeat the guard and grab the gem. hero . moveRight ( ) he…" at bounding box center [910, 201] width 330 height 338
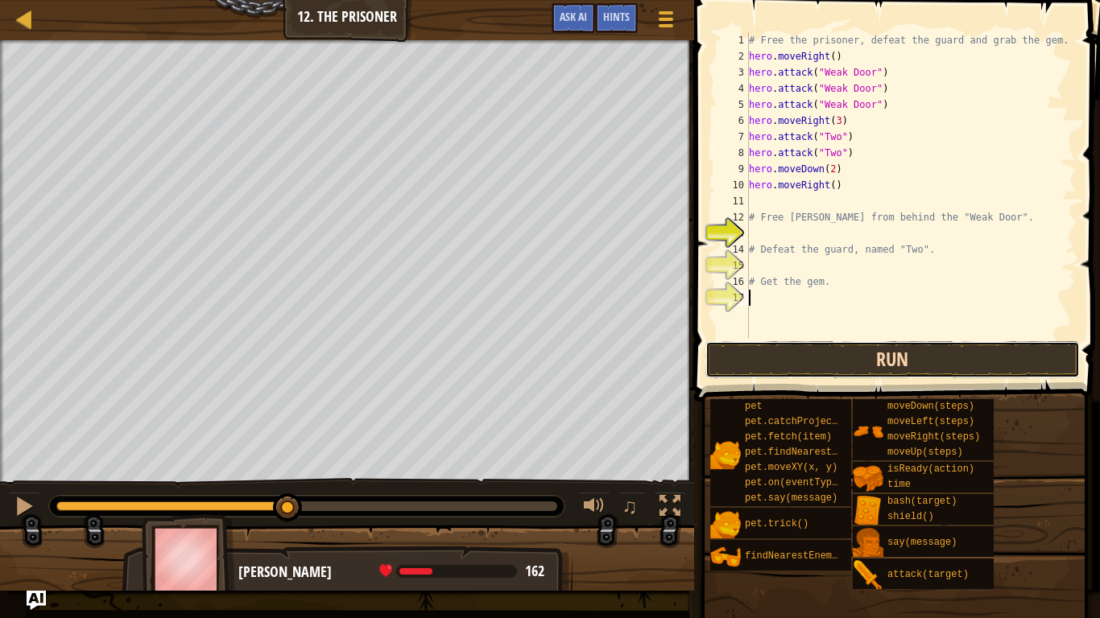
click at [856, 348] on button "Run" at bounding box center [892, 359] width 375 height 37
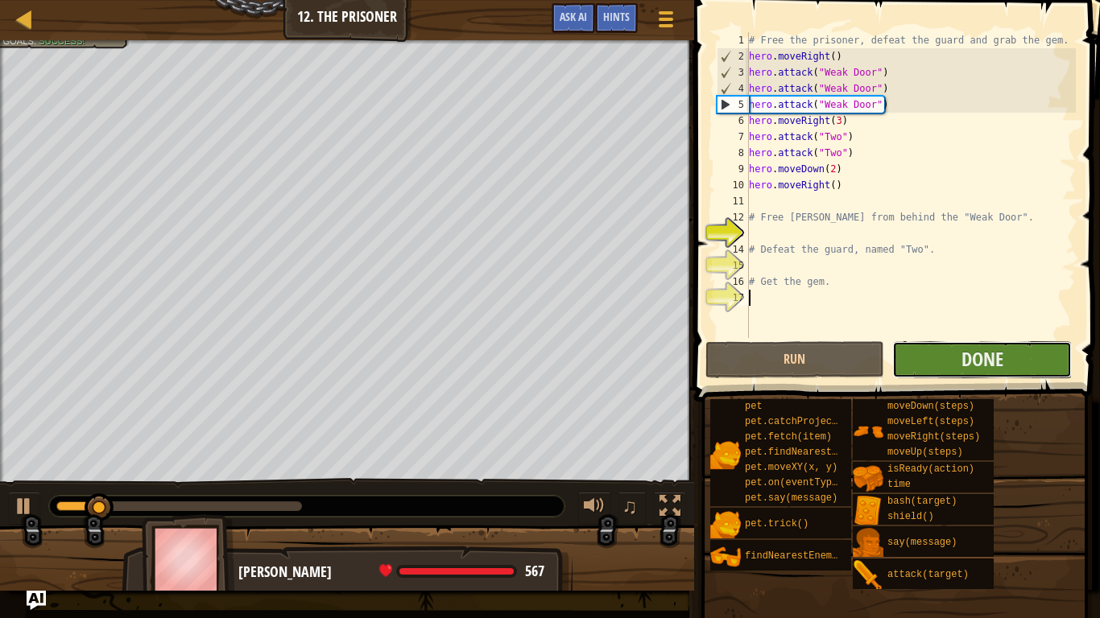
click at [930, 353] on button "Done" at bounding box center [982, 359] width 180 height 37
